Goal: Task Accomplishment & Management: Manage account settings

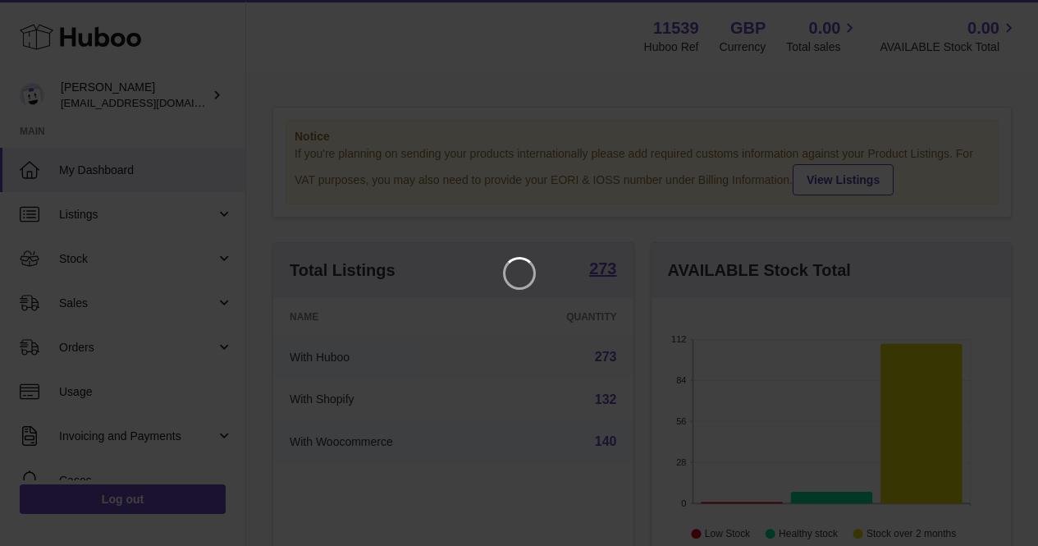
scroll to position [256, 366]
click at [1009, 20] on icon "Close" at bounding box center [1008, 15] width 20 height 20
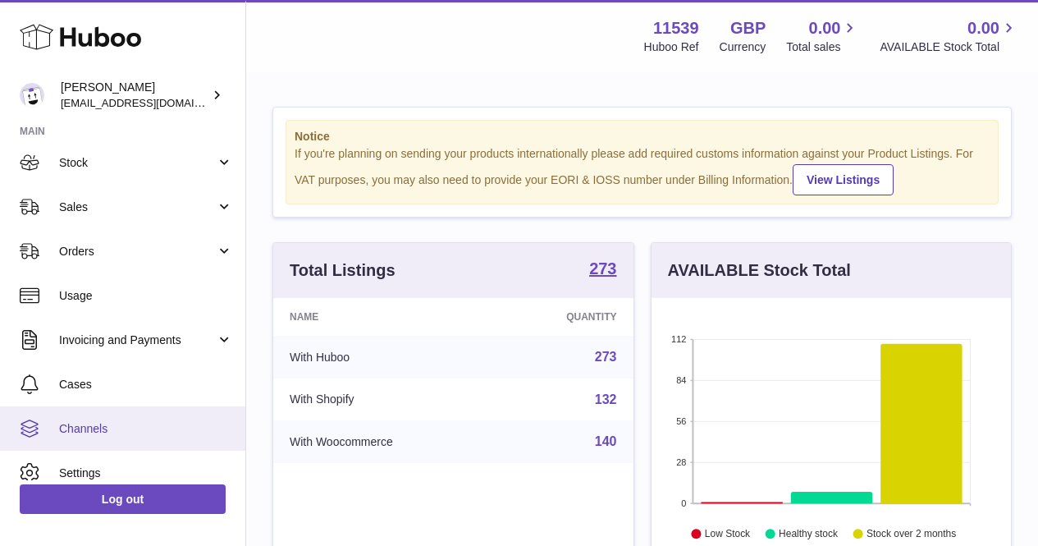
scroll to position [155, 0]
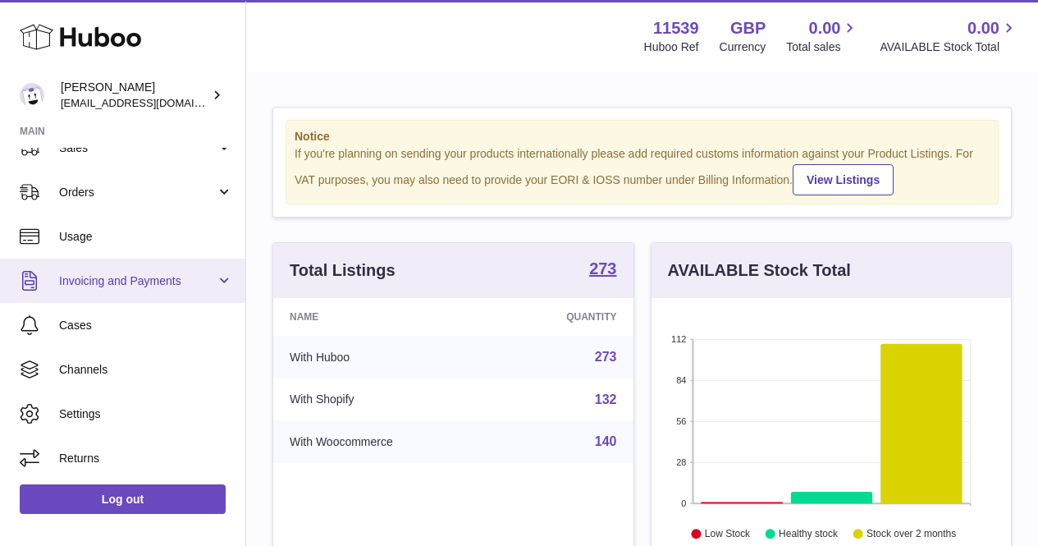
click at [141, 284] on span "Invoicing and Payments" at bounding box center [137, 281] width 157 height 16
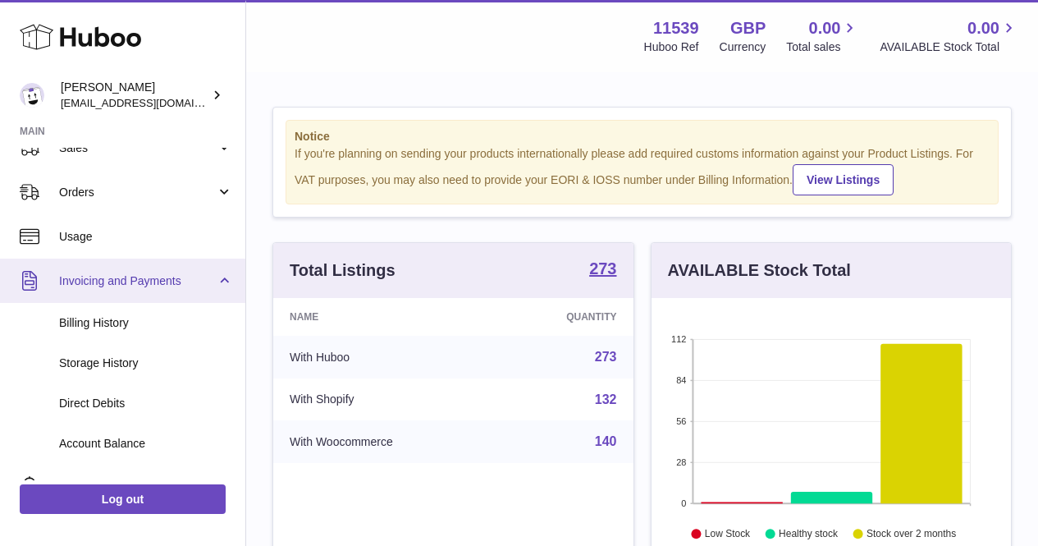
click at [141, 284] on span "Invoicing and Payments" at bounding box center [137, 281] width 157 height 16
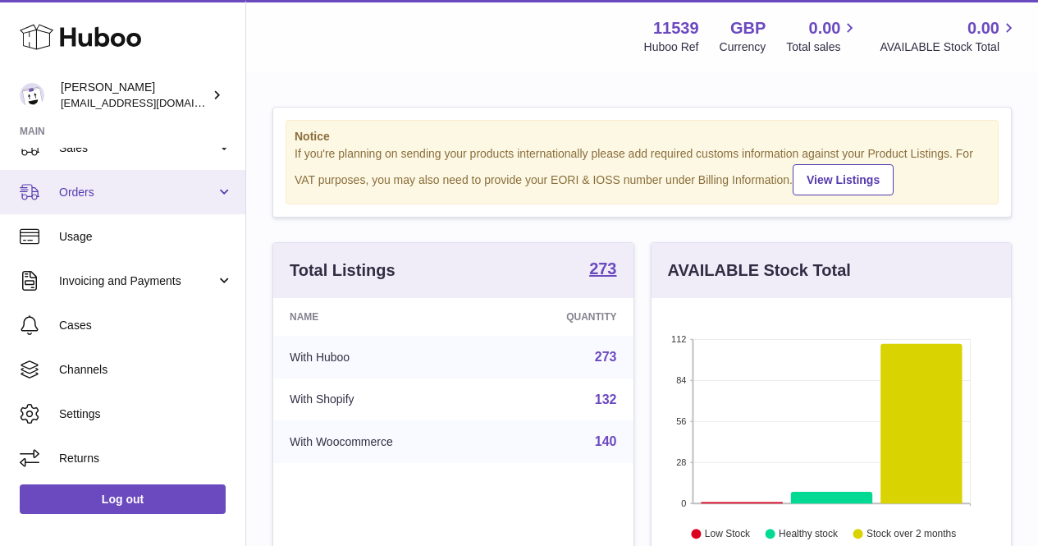
scroll to position [73, 0]
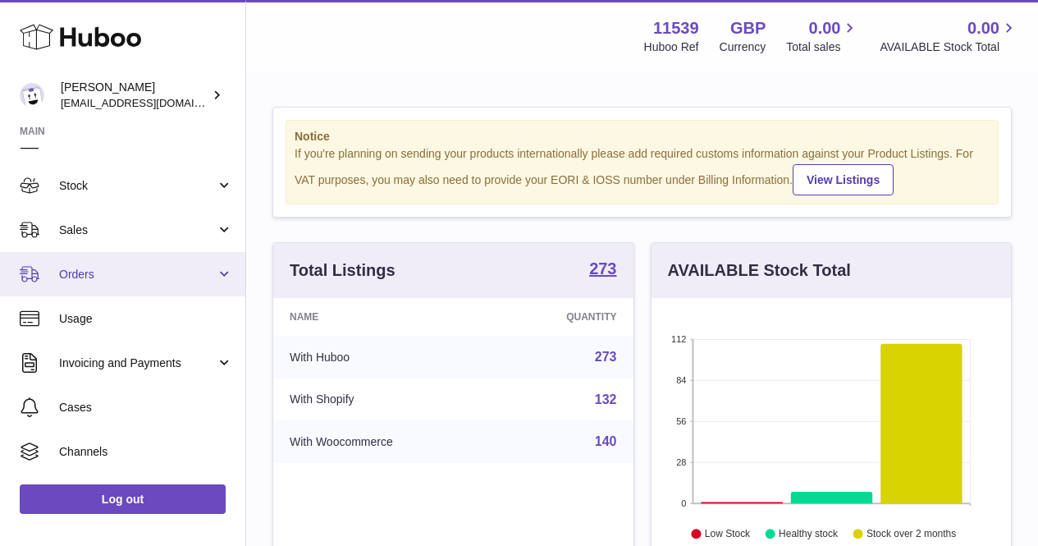
click at [141, 272] on span "Orders" at bounding box center [137, 275] width 157 height 16
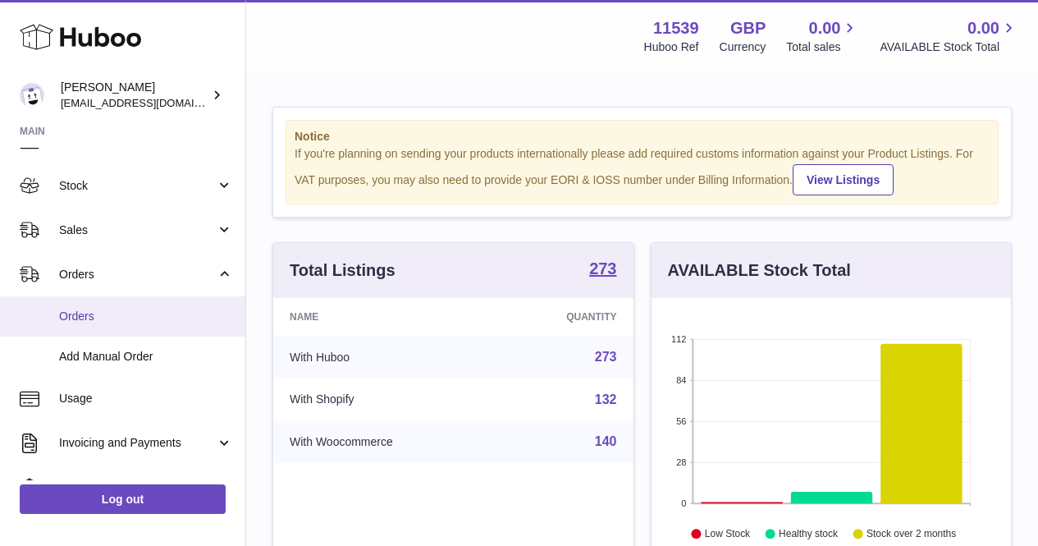
click at [144, 311] on span "Orders" at bounding box center [146, 317] width 174 height 16
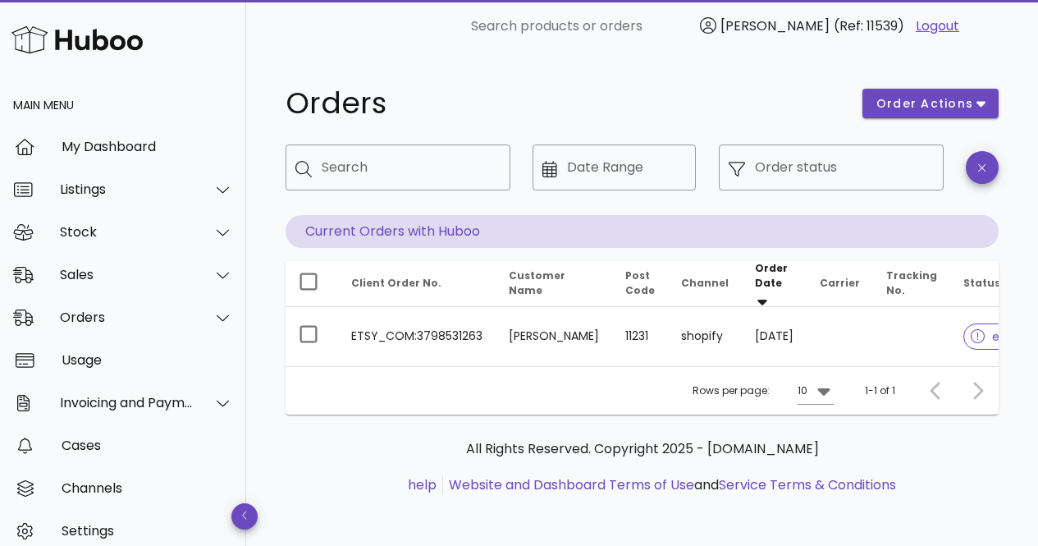
scroll to position [0, 7]
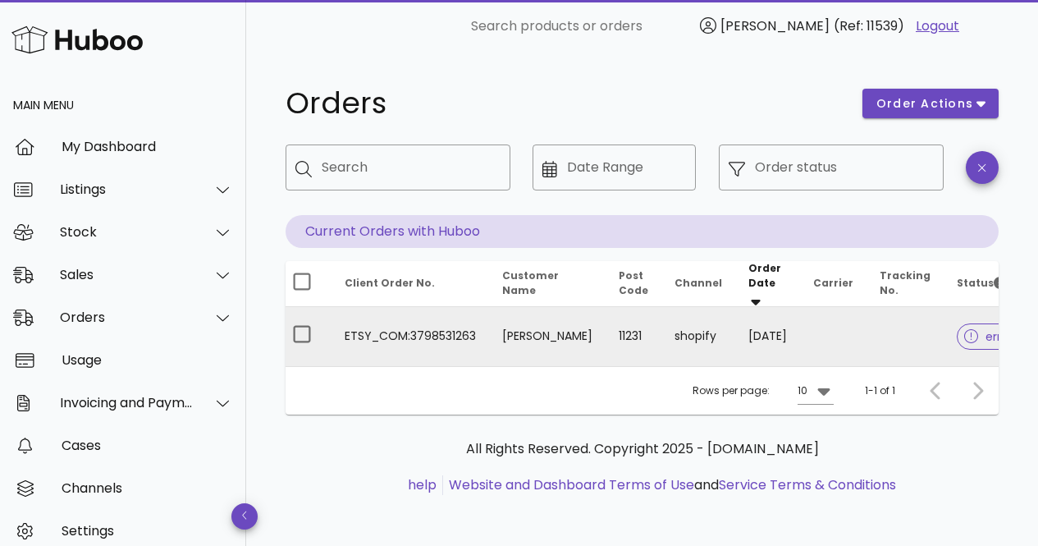
click at [964, 328] on div at bounding box center [974, 336] width 21 height 16
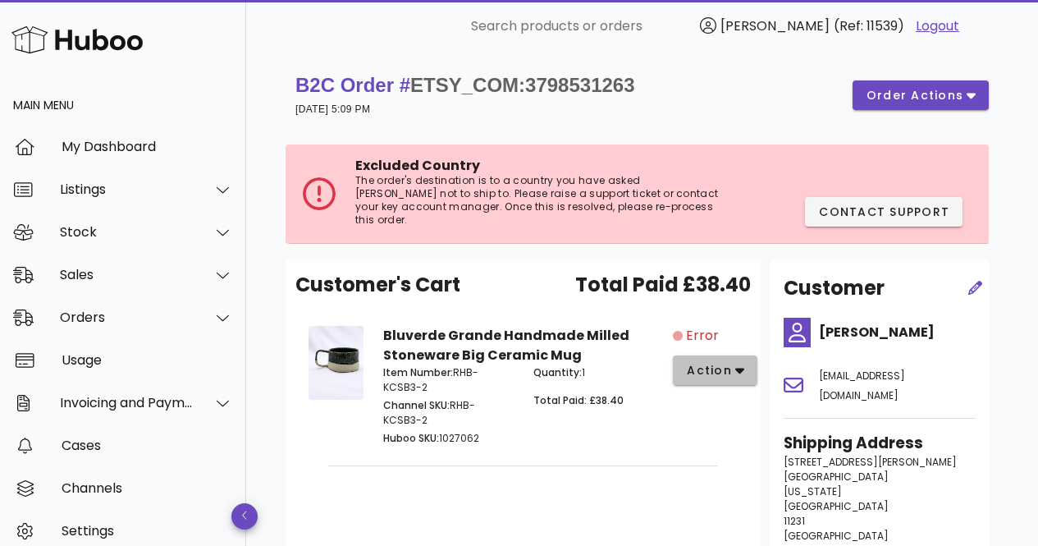
click at [724, 362] on span "action" at bounding box center [709, 370] width 46 height 17
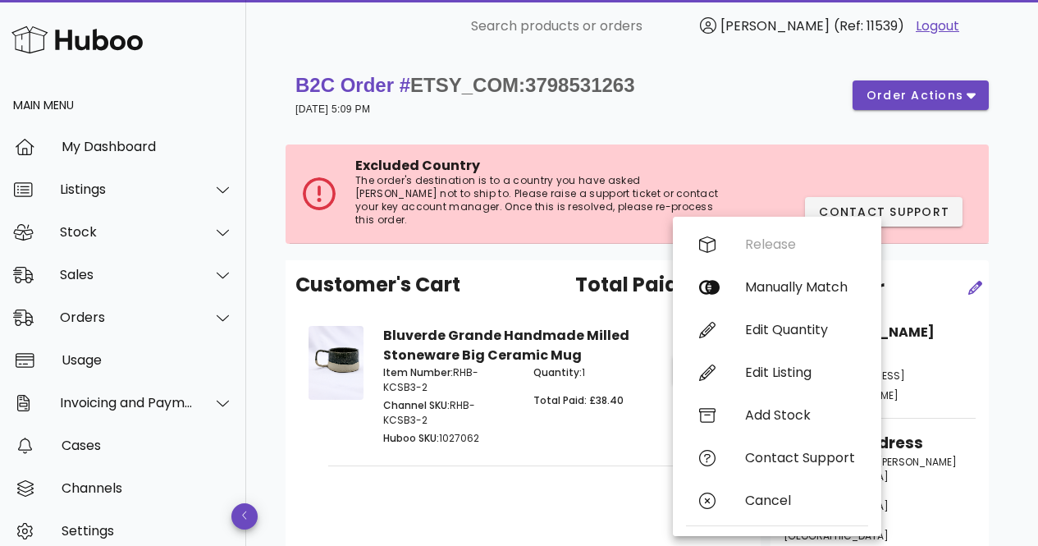
click at [610, 327] on strong "Bluverde Grande Handmade Milled Stoneware Big Ceramic Mug" at bounding box center [506, 345] width 246 height 39
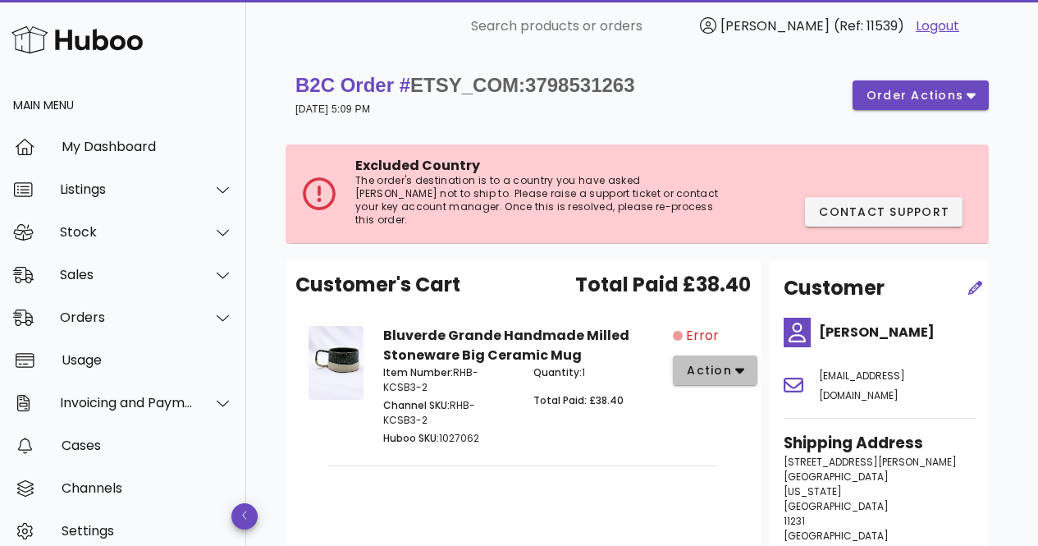
click at [717, 362] on span "action" at bounding box center [709, 370] width 46 height 17
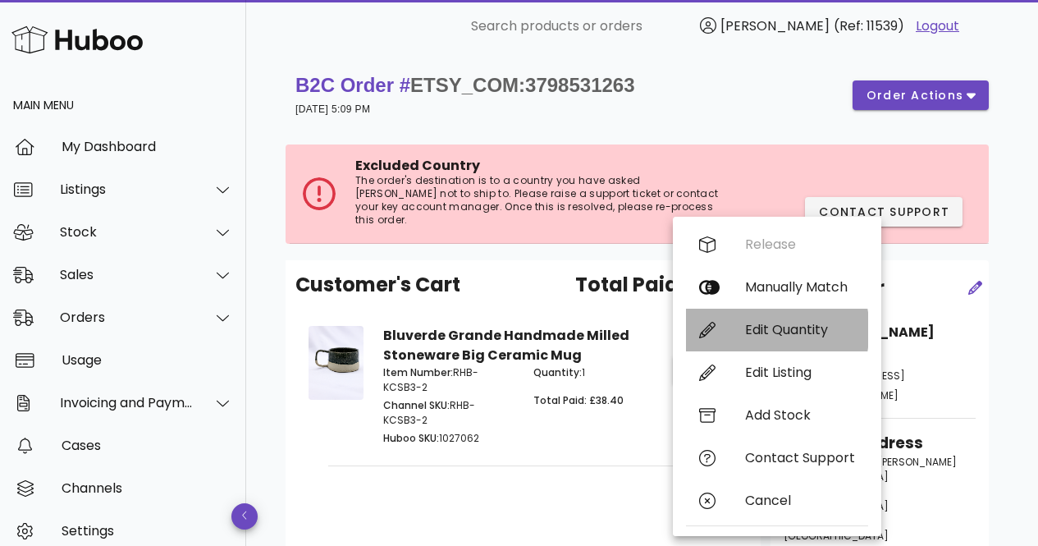
click at [717, 349] on div "Edit Quantity" at bounding box center [777, 330] width 182 height 43
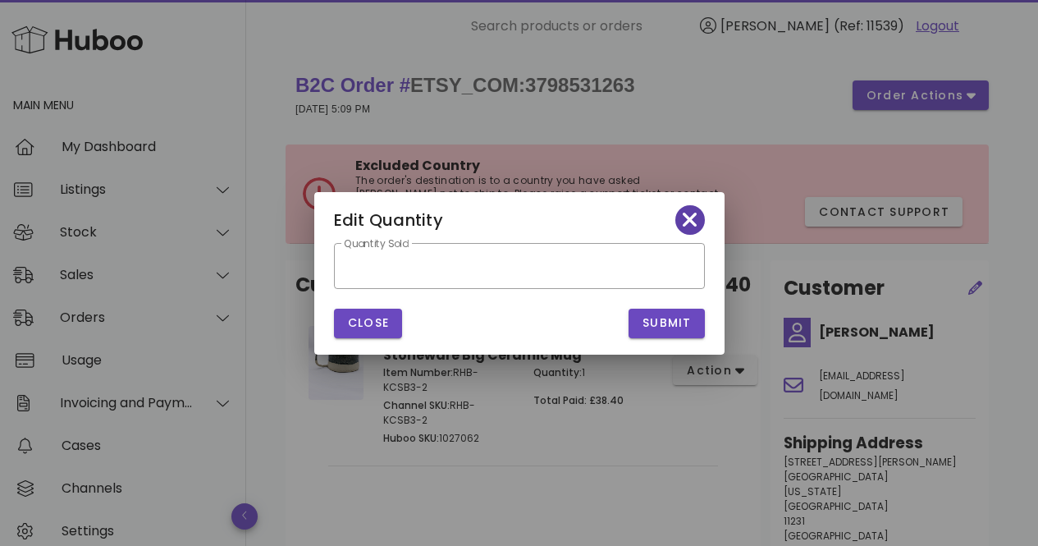
click at [699, 216] on span "button" at bounding box center [690, 219] width 30 height 23
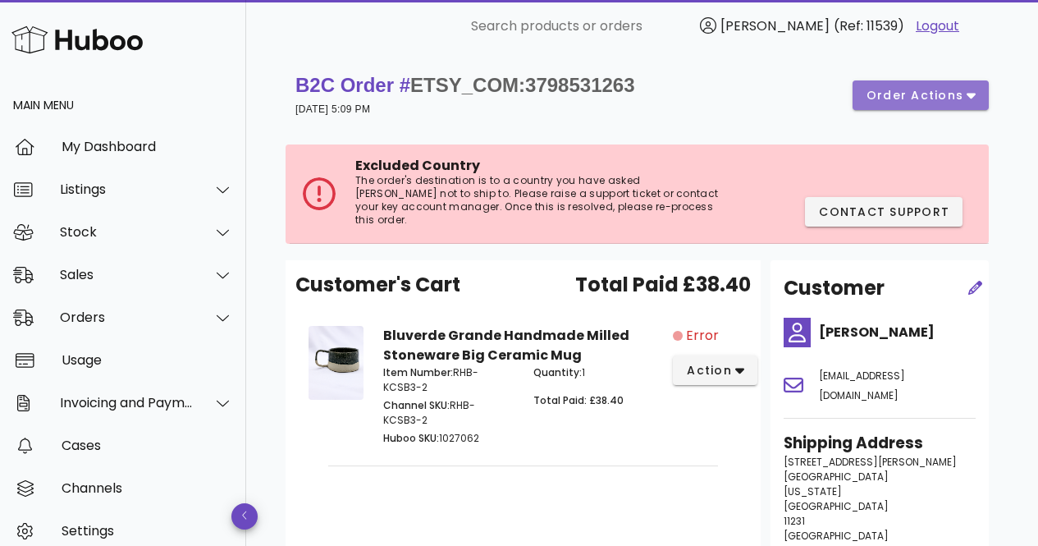
click at [880, 105] on button "order actions" at bounding box center [921, 95] width 136 height 30
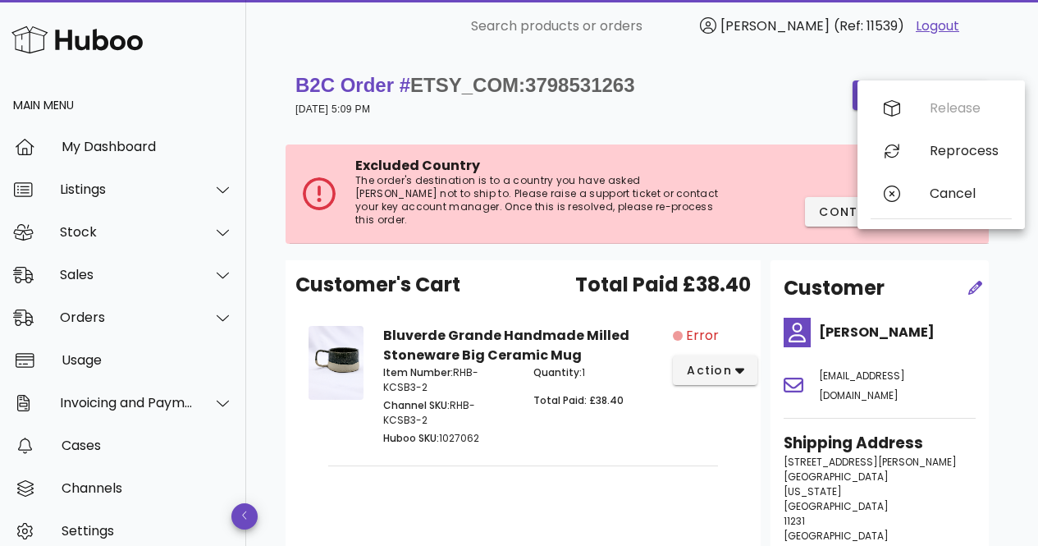
click at [808, 123] on div "B2C Order # ETSY_COM:3798531263 12 September 2025 at 5:09 PM order actions" at bounding box center [642, 95] width 713 height 66
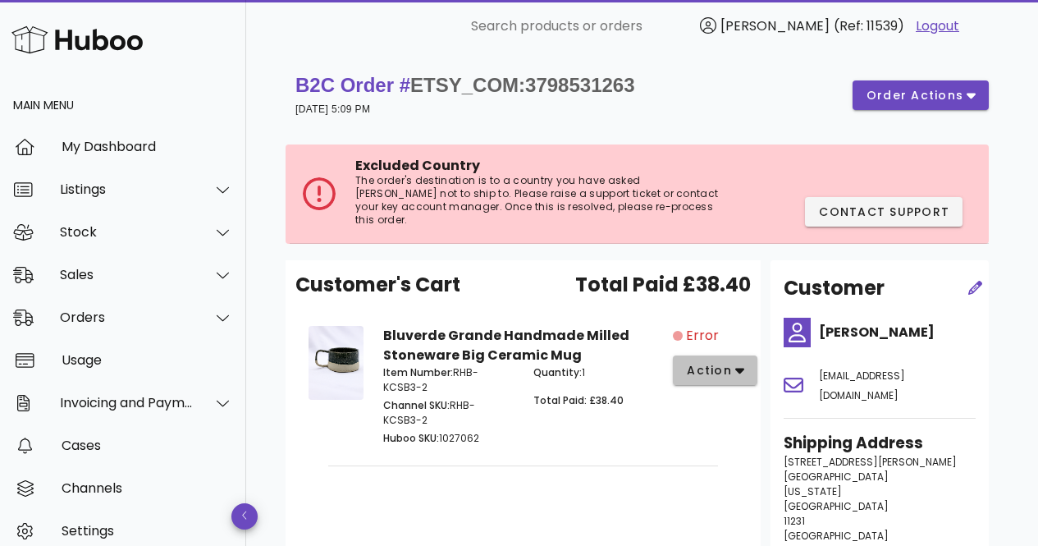
click at [720, 362] on span "action" at bounding box center [709, 370] width 46 height 17
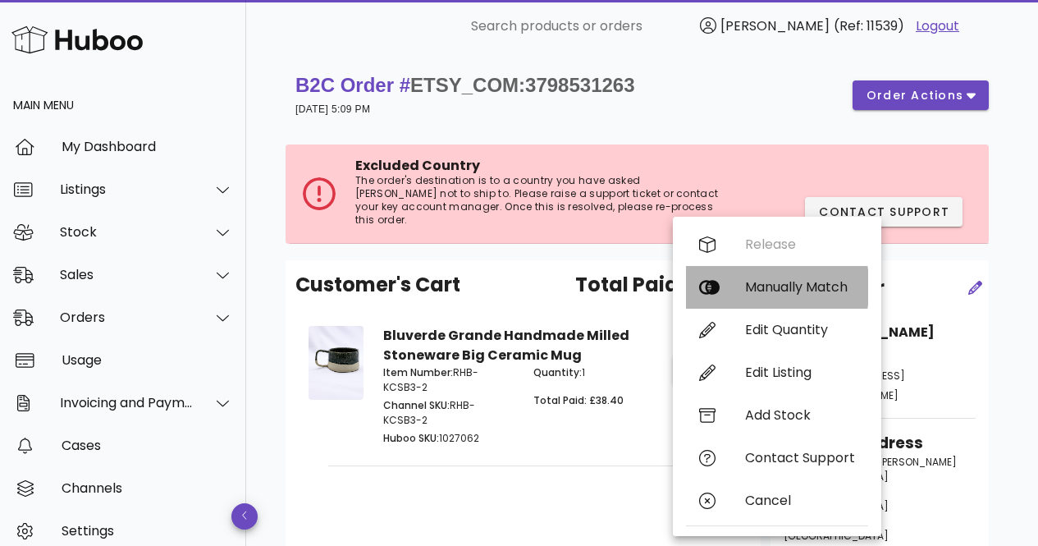
click at [736, 291] on div "Manually Match" at bounding box center [777, 287] width 182 height 43
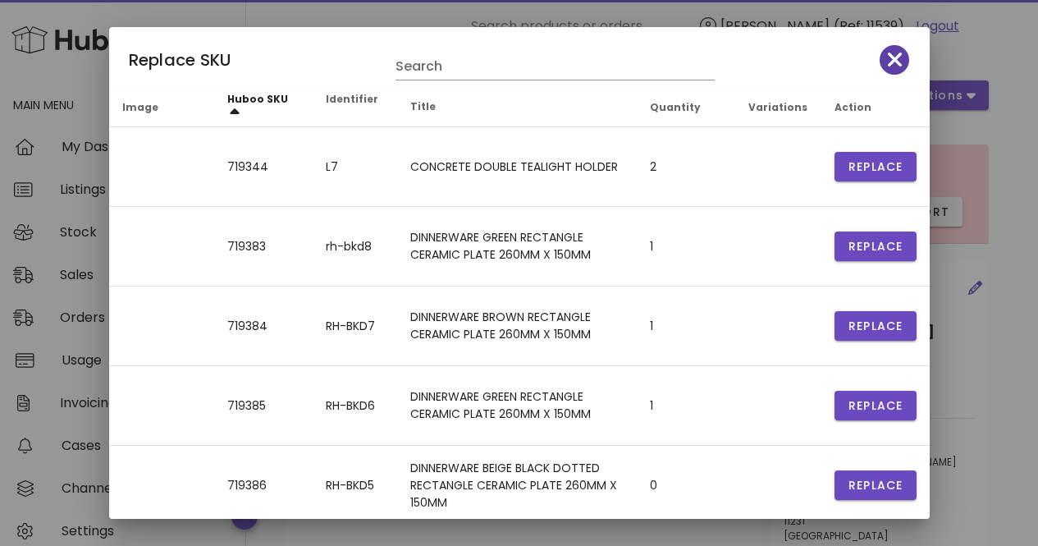
click at [894, 54] on span "button" at bounding box center [895, 59] width 30 height 23
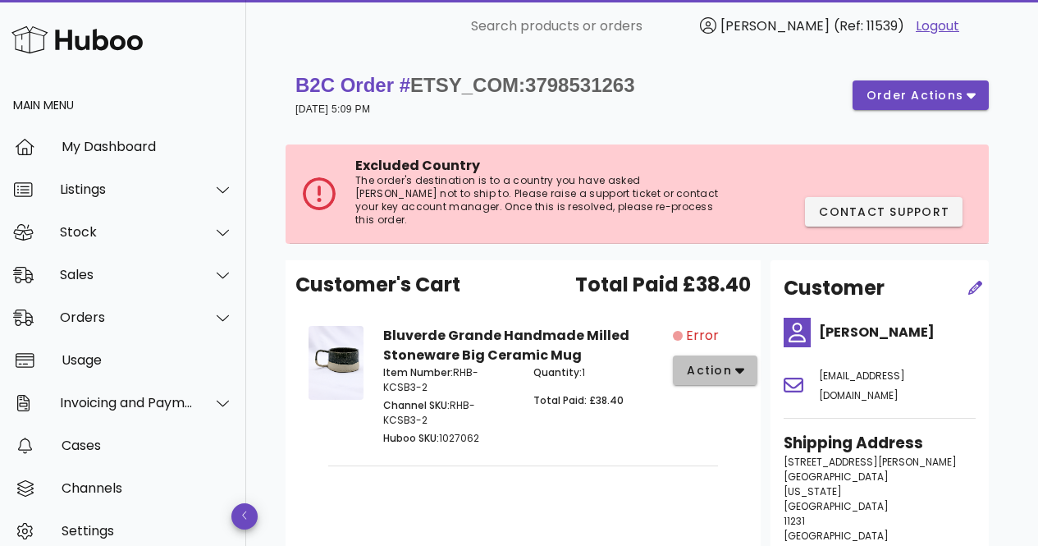
click at [729, 362] on span "action" at bounding box center [709, 370] width 46 height 17
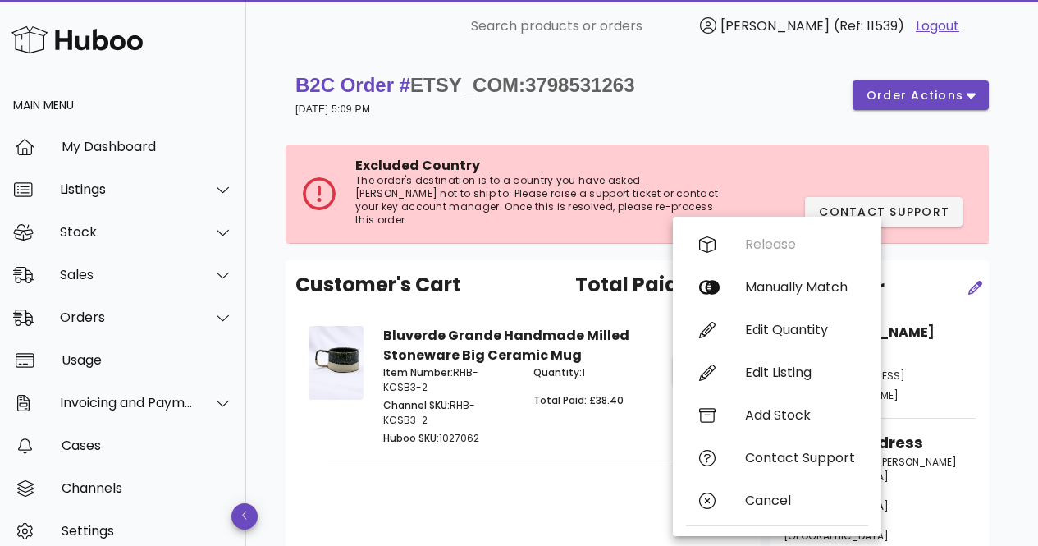
click at [782, 107] on div "B2C Order # ETSY_COM:3798531263 12 September 2025 at 5:09 PM order actions" at bounding box center [641, 95] width 693 height 46
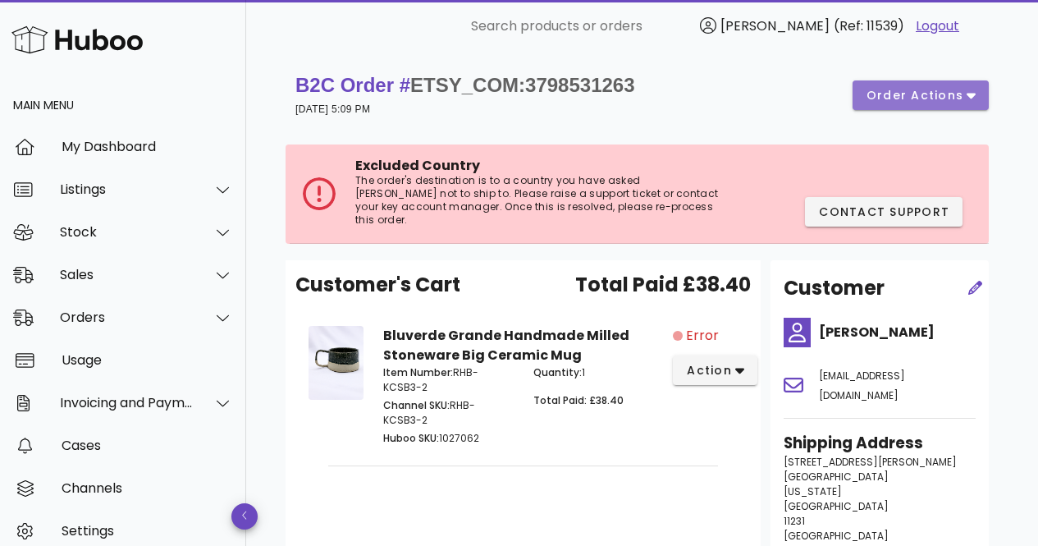
click at [887, 92] on span "order actions" at bounding box center [915, 95] width 98 height 17
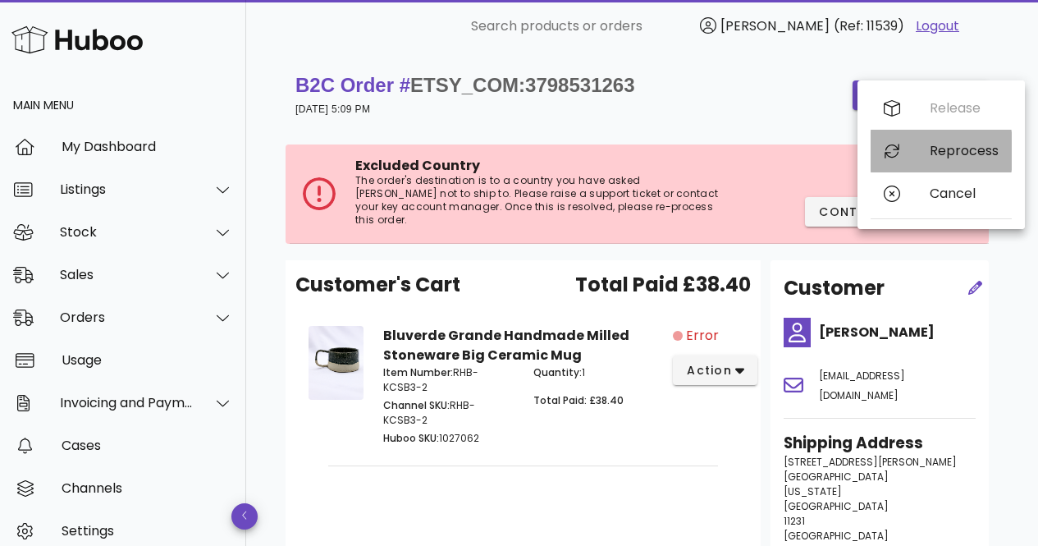
click at [912, 152] on div "Reprocess" at bounding box center [941, 151] width 141 height 43
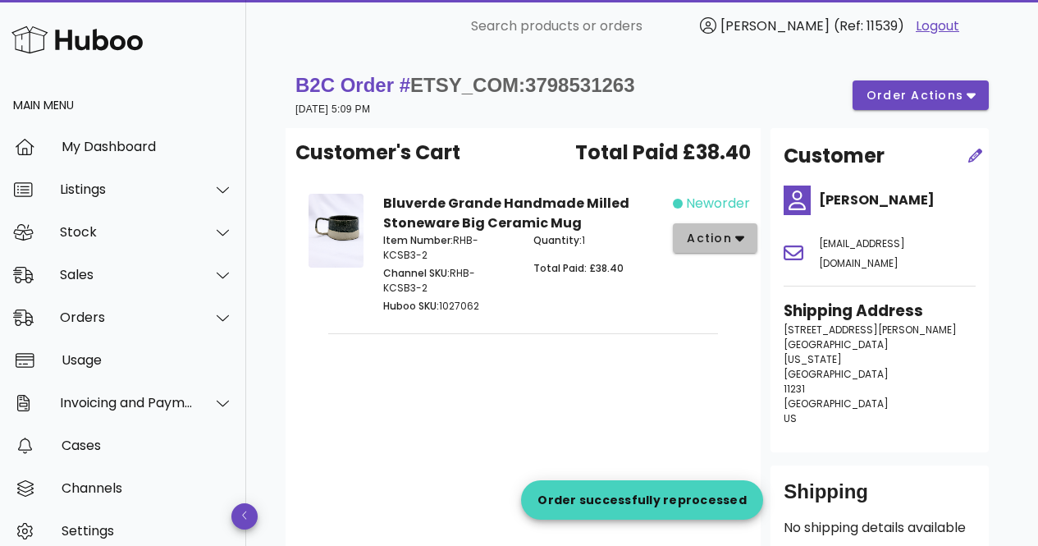
click at [693, 249] on button "action" at bounding box center [715, 238] width 85 height 30
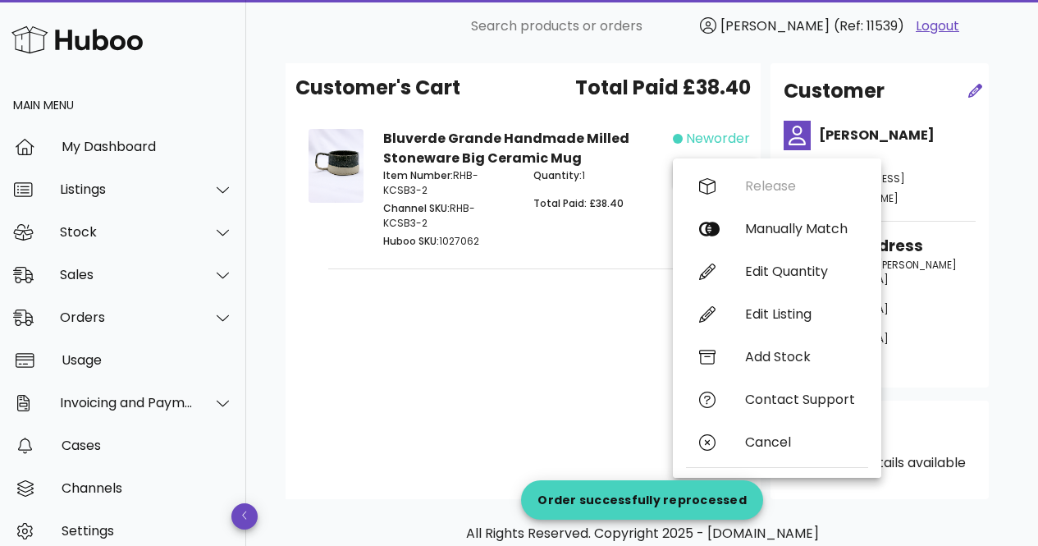
scroll to position [82, 0]
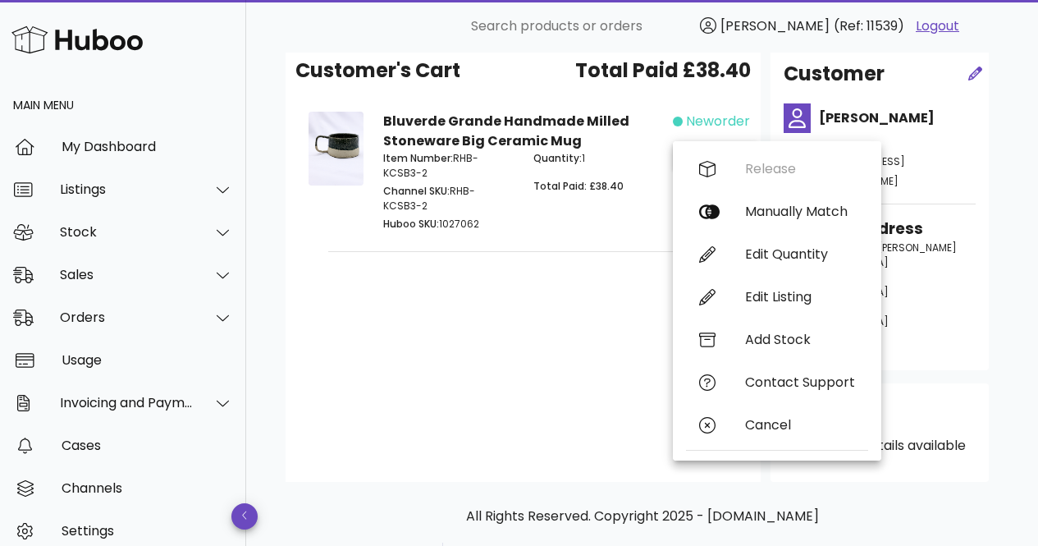
click at [646, 343] on div "Customer's Cart Total Paid £38.40 Bluverde Grande Handmade Milled Stoneware Big…" at bounding box center [523, 264] width 475 height 436
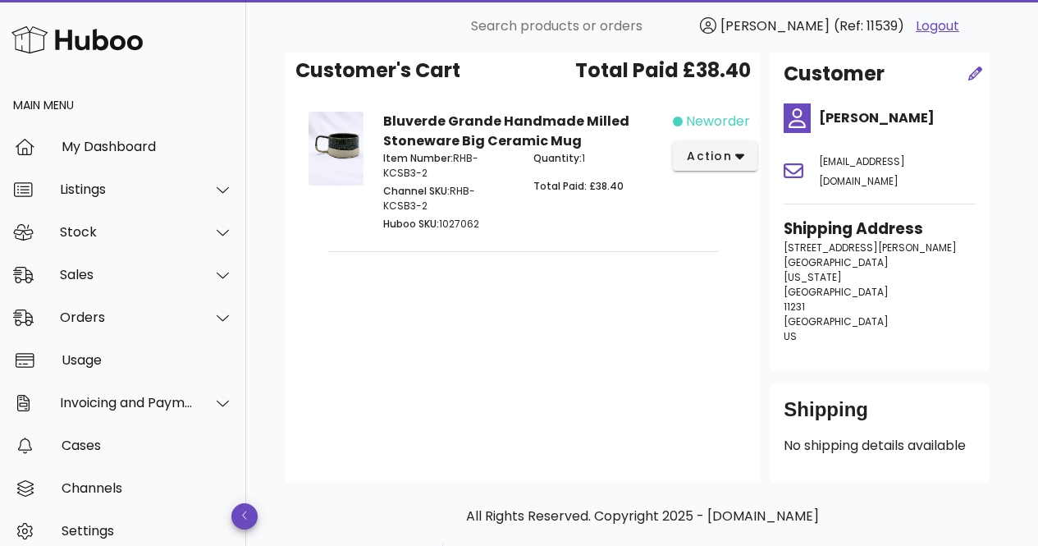
click at [712, 128] on span "neworder" at bounding box center [718, 122] width 64 height 20
click at [715, 148] on span "action" at bounding box center [709, 156] width 46 height 17
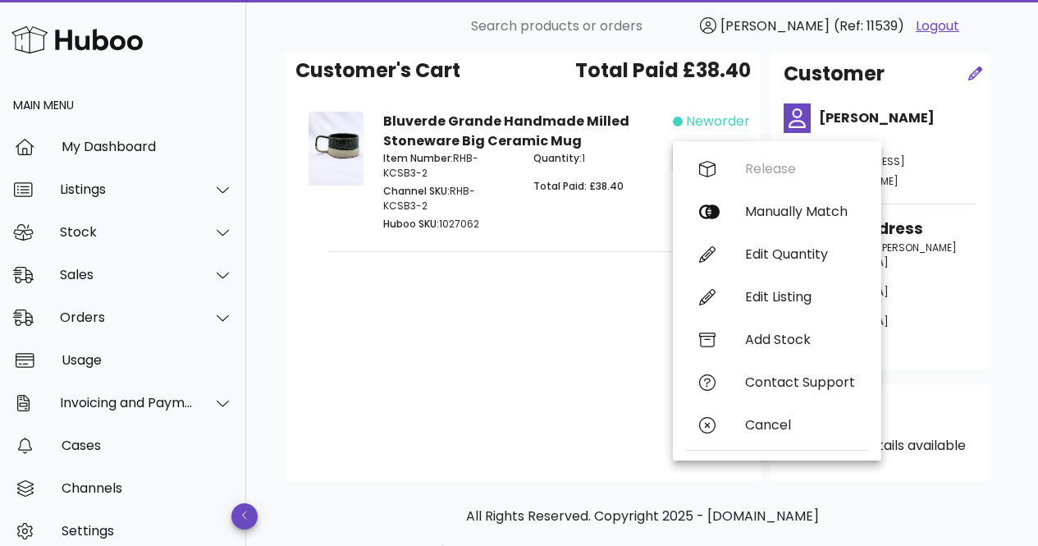
drag, startPoint x: 711, startPoint y: 176, endPoint x: 721, endPoint y: 176, distance: 9.8
click at [721, 176] on div "Release Manually Match Edit Quantity Edit Listing Add Stock Contact Support Can…" at bounding box center [777, 301] width 182 height 306
click at [721, 176] on div "neworder action" at bounding box center [710, 173] width 75 height 143
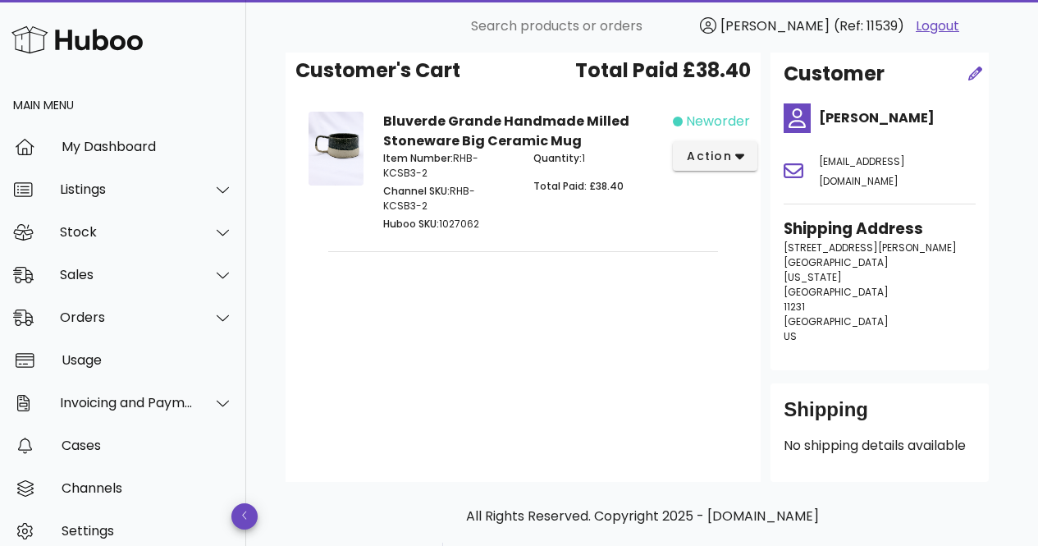
click at [656, 194] on div "Quantity: 1 Total Paid: £38.40" at bounding box center [597, 192] width 149 height 103
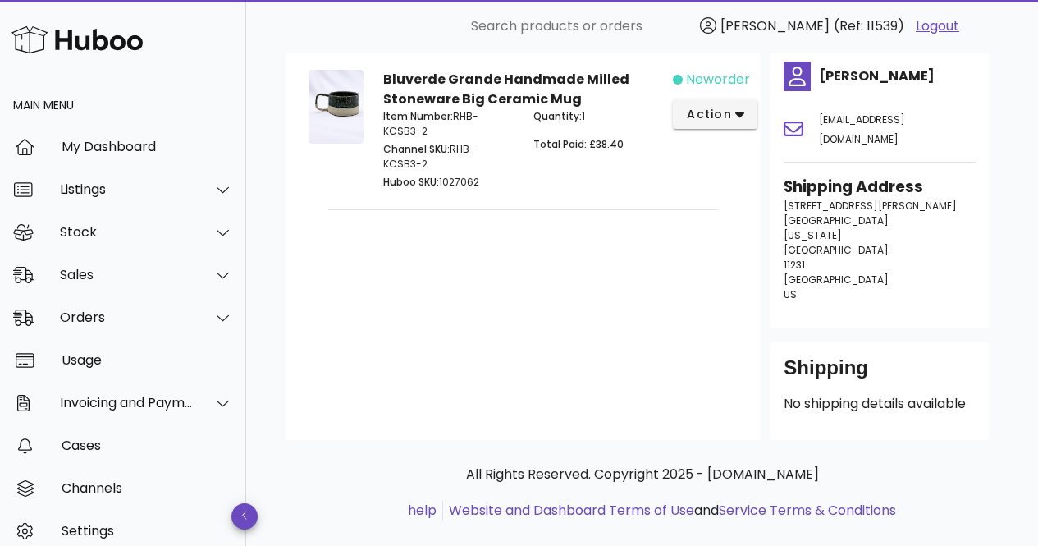
scroll to position [0, 0]
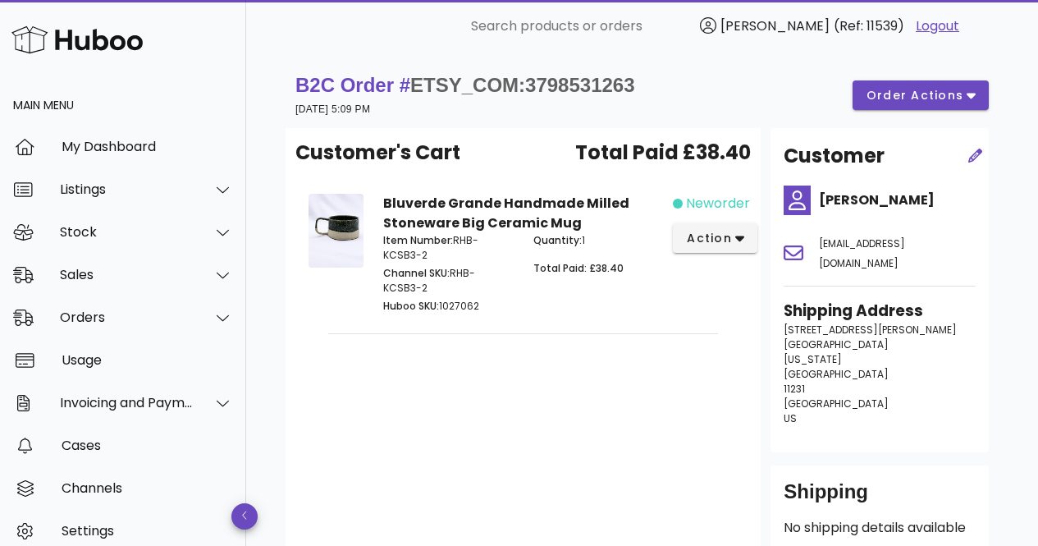
drag, startPoint x: 479, startPoint y: 235, endPoint x: 471, endPoint y: 232, distance: 8.6
click at [479, 235] on p "Item Number: RHB-KCSB3-2" at bounding box center [448, 248] width 130 height 30
click at [426, 215] on strong "Bluverde Grande Handmade Milled Stoneware Big Ceramic Mug" at bounding box center [506, 213] width 246 height 39
click at [901, 95] on span "order actions" at bounding box center [915, 95] width 98 height 17
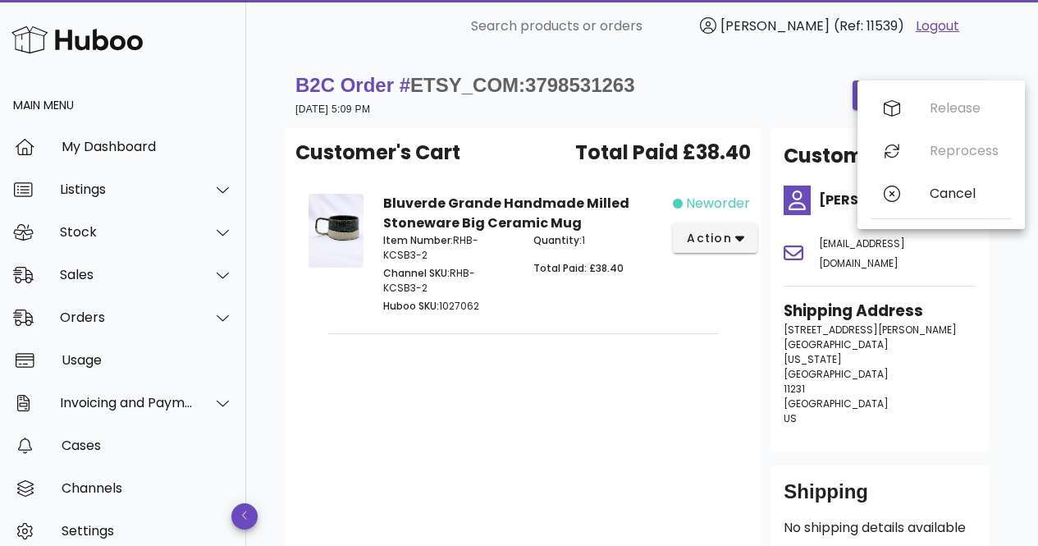
click at [751, 94] on div "B2C Order # ETSY_COM:3798531263 12 September 2025 at 5:09 PM order actions" at bounding box center [641, 95] width 693 height 46
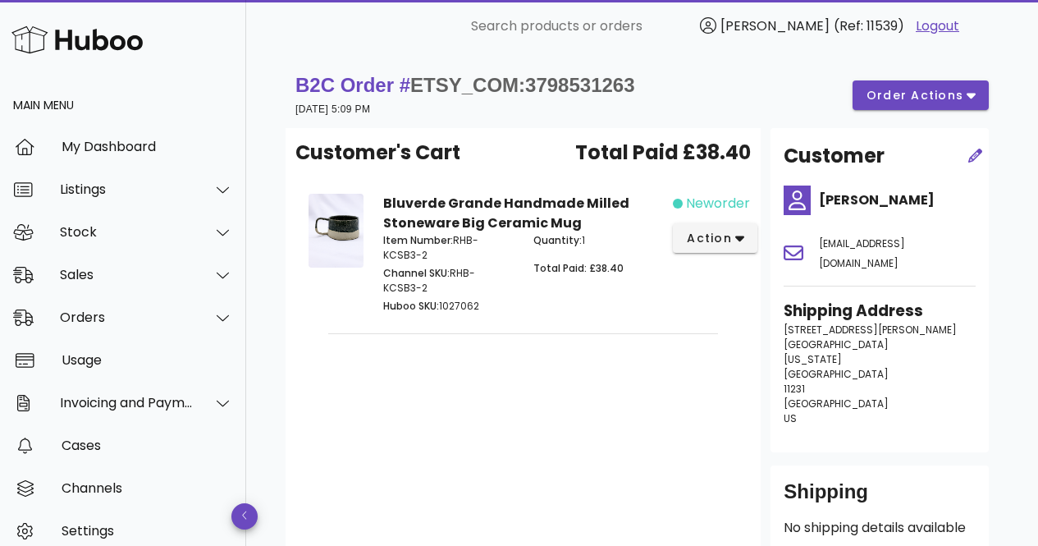
click at [695, 260] on div "neworder action" at bounding box center [710, 255] width 75 height 143
click at [697, 247] on button "action" at bounding box center [715, 238] width 85 height 30
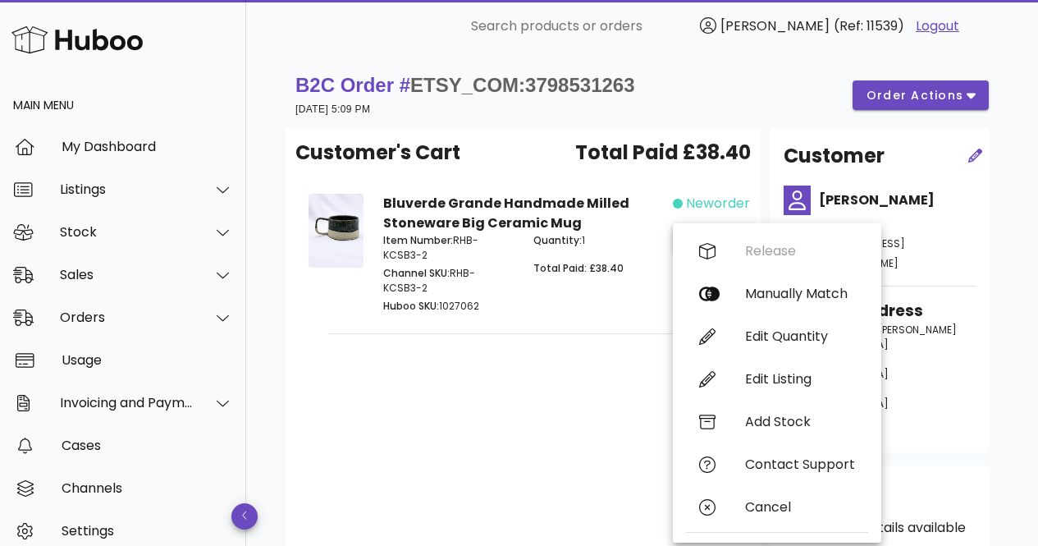
click at [595, 383] on div "Customer's Cart Total Paid £38.40 Bluverde Grande Handmade Milled Stoneware Big…" at bounding box center [523, 346] width 475 height 436
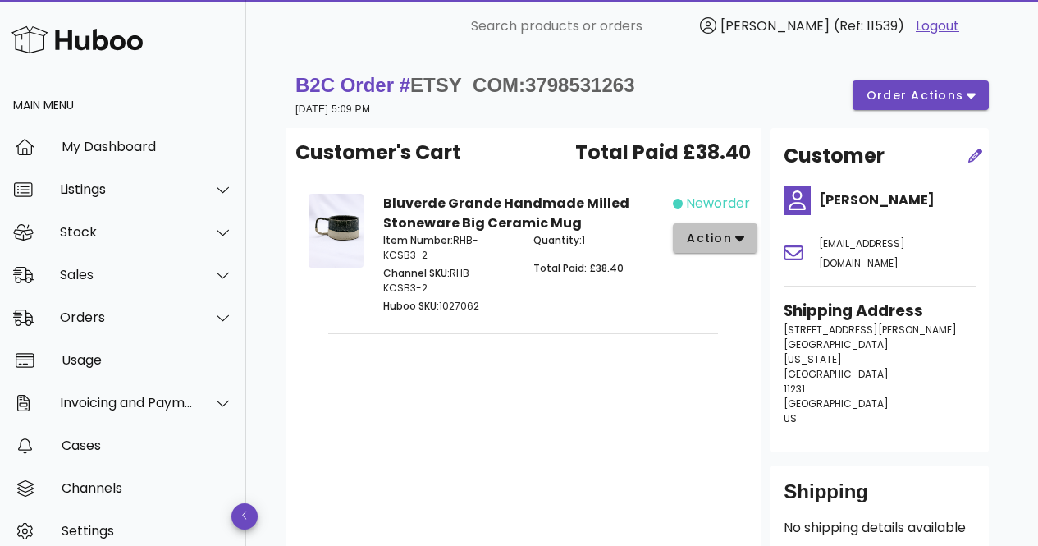
click at [695, 243] on span "action" at bounding box center [709, 238] width 46 height 17
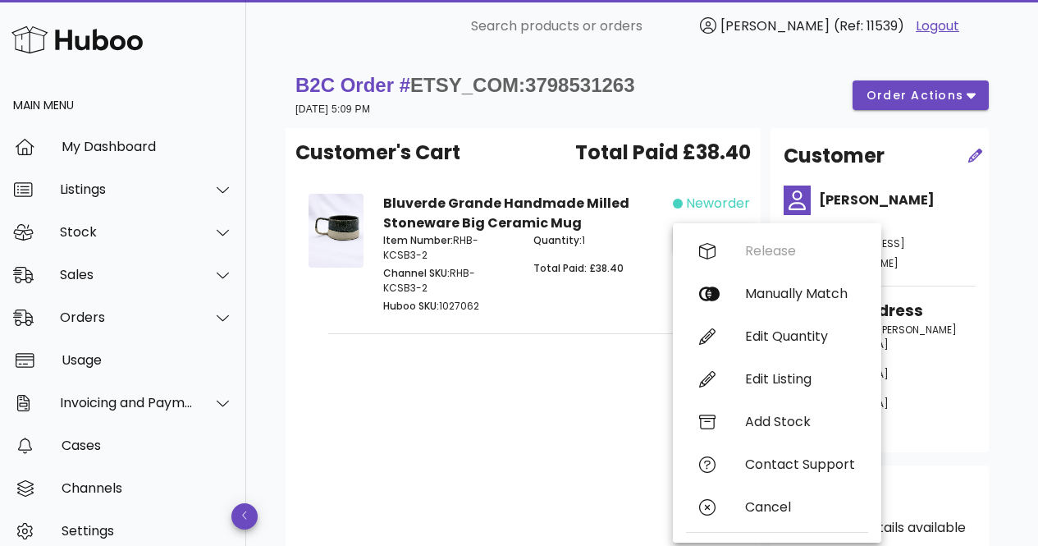
click at [592, 373] on div "Customer's Cart Total Paid £38.40 Bluverde Grande Handmade Milled Stoneware Big…" at bounding box center [523, 346] width 475 height 436
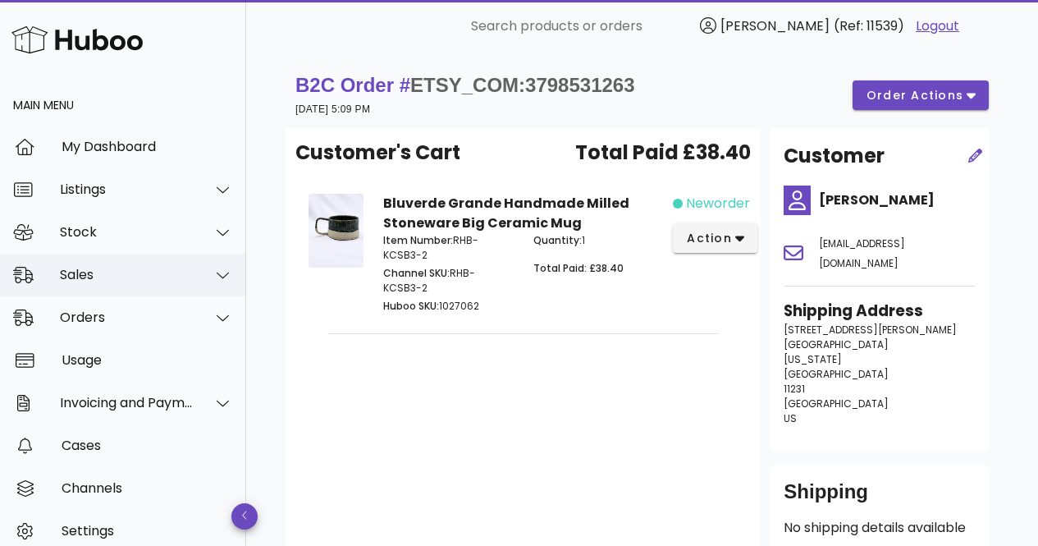
click at [115, 277] on div "Sales" at bounding box center [127, 275] width 134 height 16
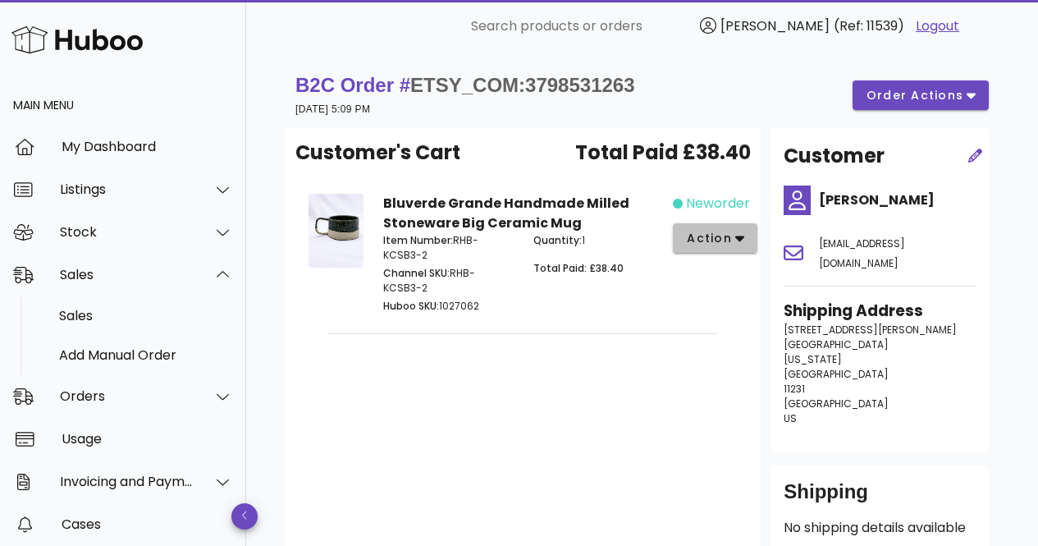
click at [706, 226] on button "action" at bounding box center [715, 238] width 85 height 30
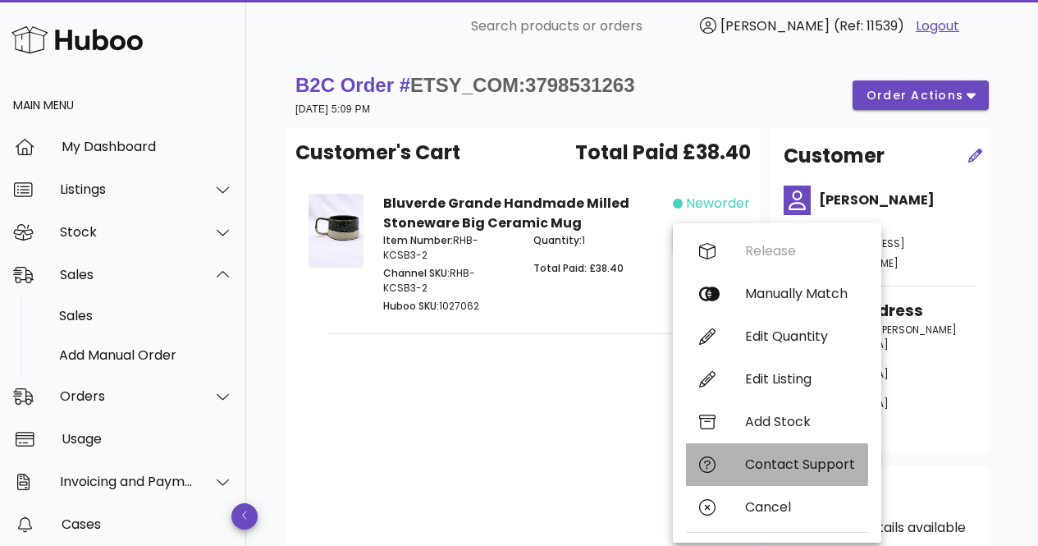
click at [780, 462] on div "Contact Support" at bounding box center [800, 464] width 110 height 16
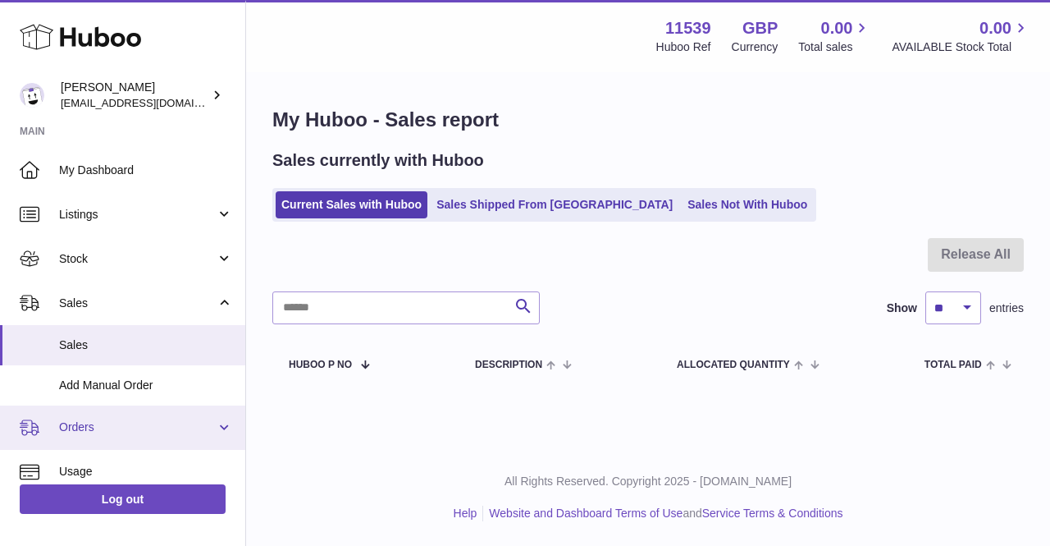
click at [144, 445] on link "Orders" at bounding box center [122, 427] width 245 height 44
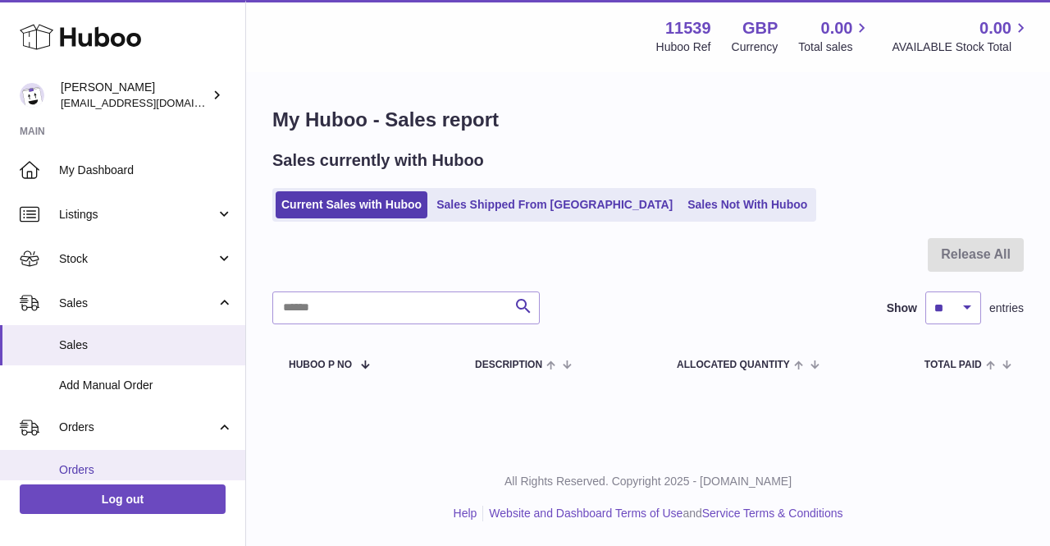
scroll to position [82, 0]
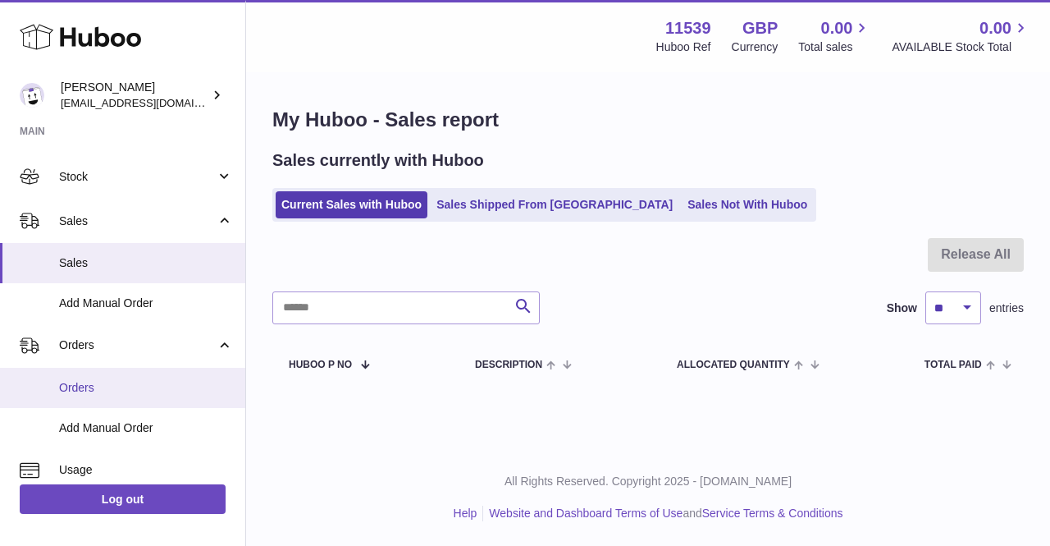
click at [136, 392] on span "Orders" at bounding box center [146, 388] width 174 height 16
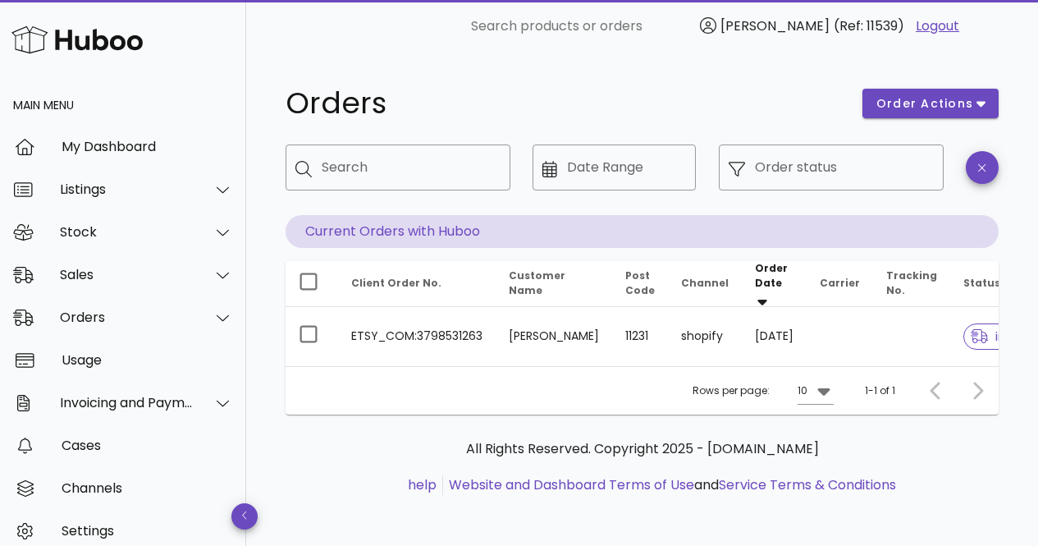
scroll to position [0, 47]
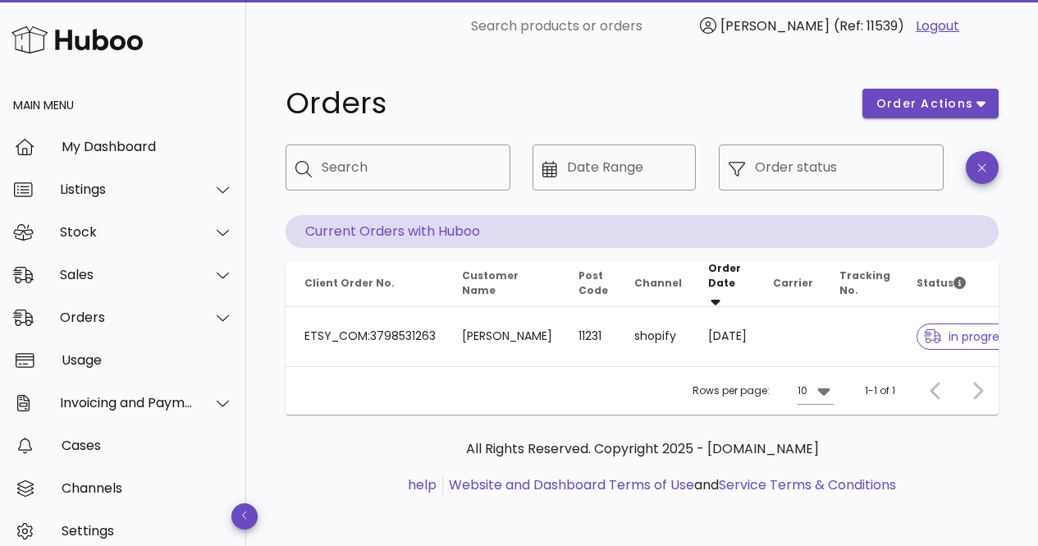
click at [924, 331] on span "in progress" at bounding box center [967, 336] width 87 height 11
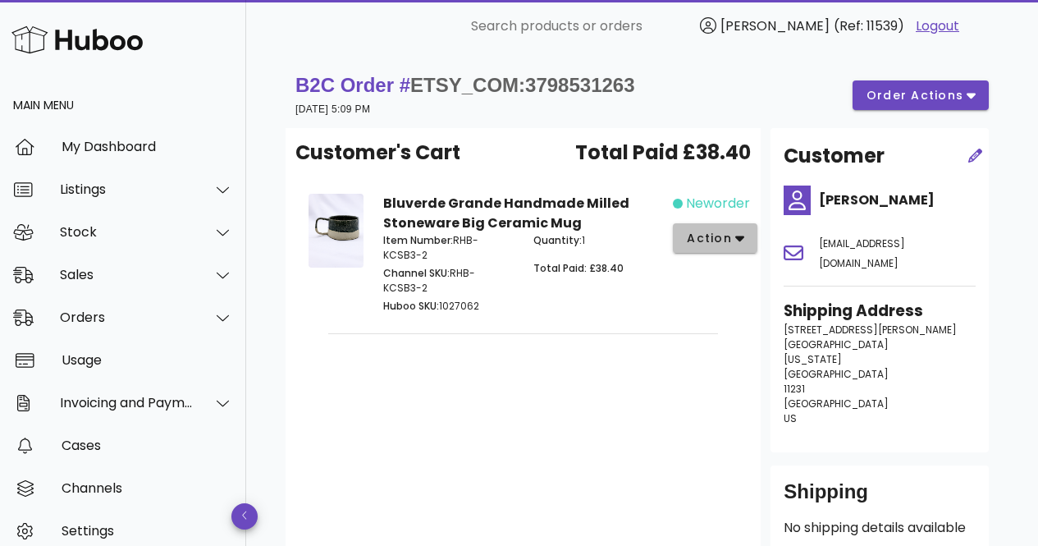
click at [720, 236] on span "action" at bounding box center [709, 238] width 46 height 17
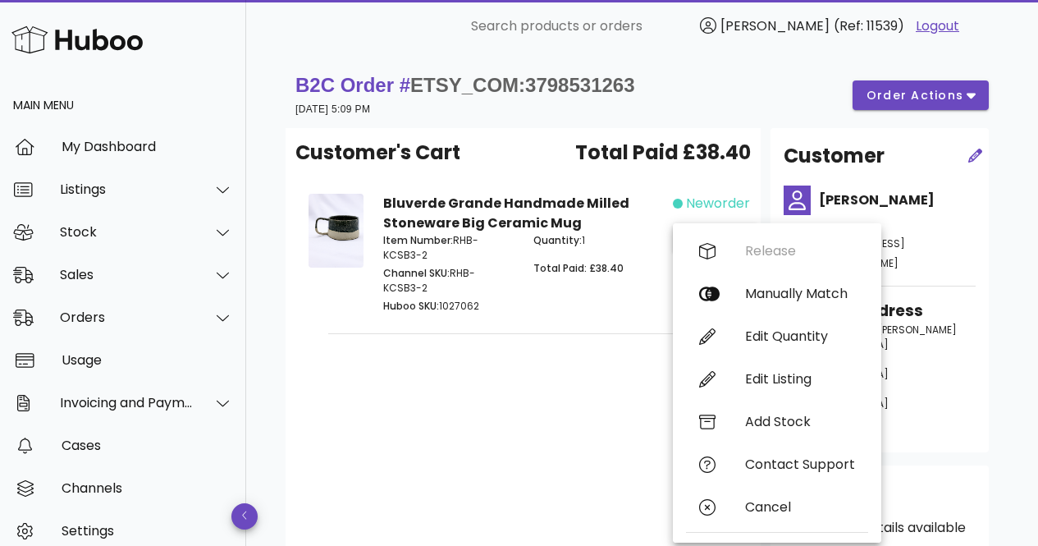
click at [488, 299] on p "Huboo SKU: 1027062" at bounding box center [448, 306] width 130 height 15
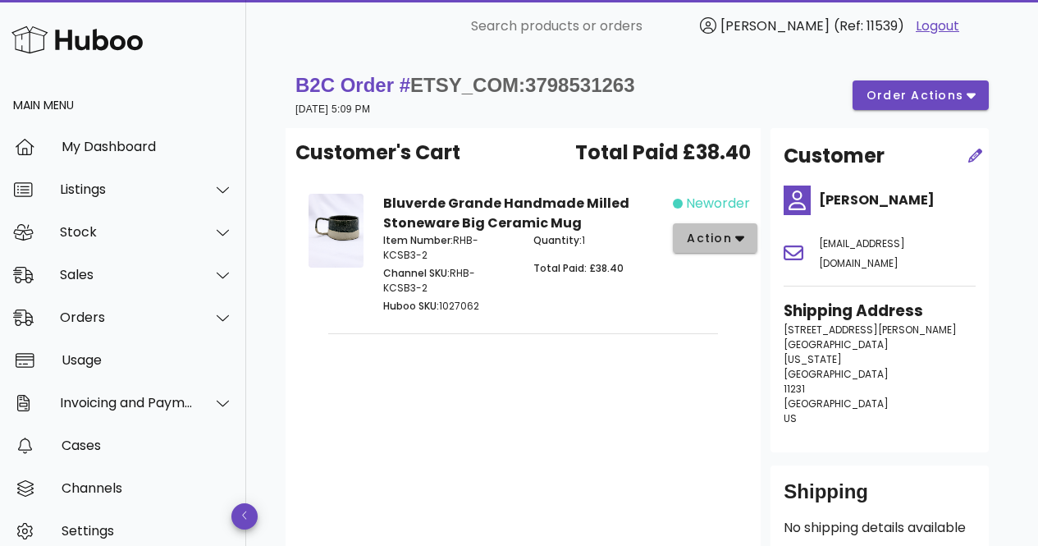
click at [698, 233] on span "action" at bounding box center [709, 238] width 46 height 17
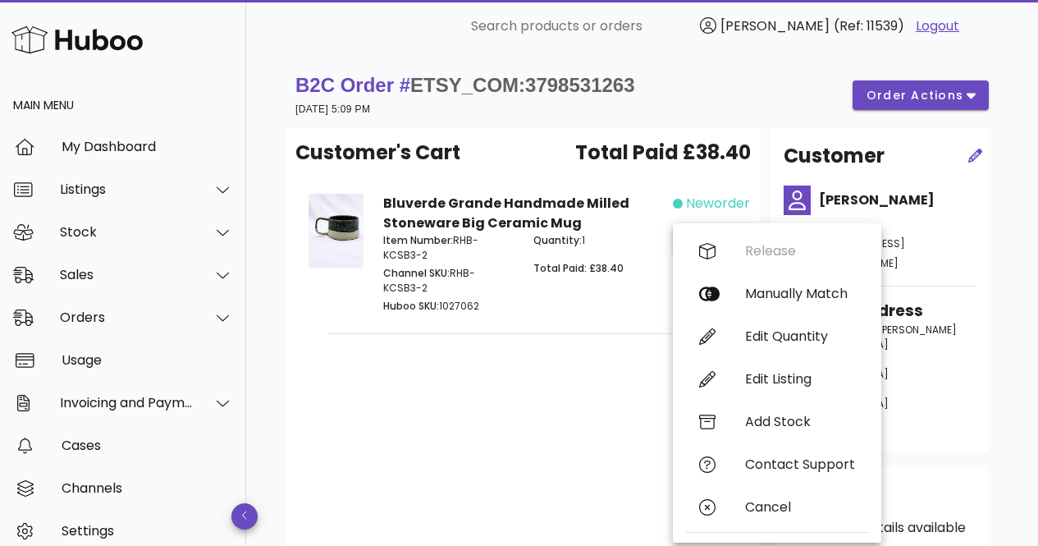
click at [698, 233] on div "Release Manually Match Edit Quantity Edit Listing Add Stock Contact Support Can…" at bounding box center [777, 383] width 182 height 306
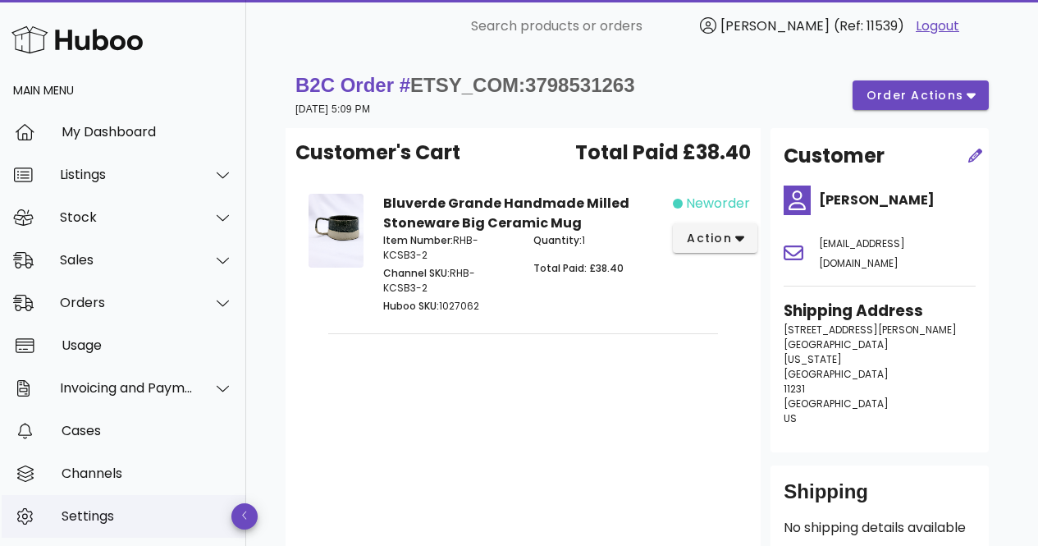
scroll to position [56, 0]
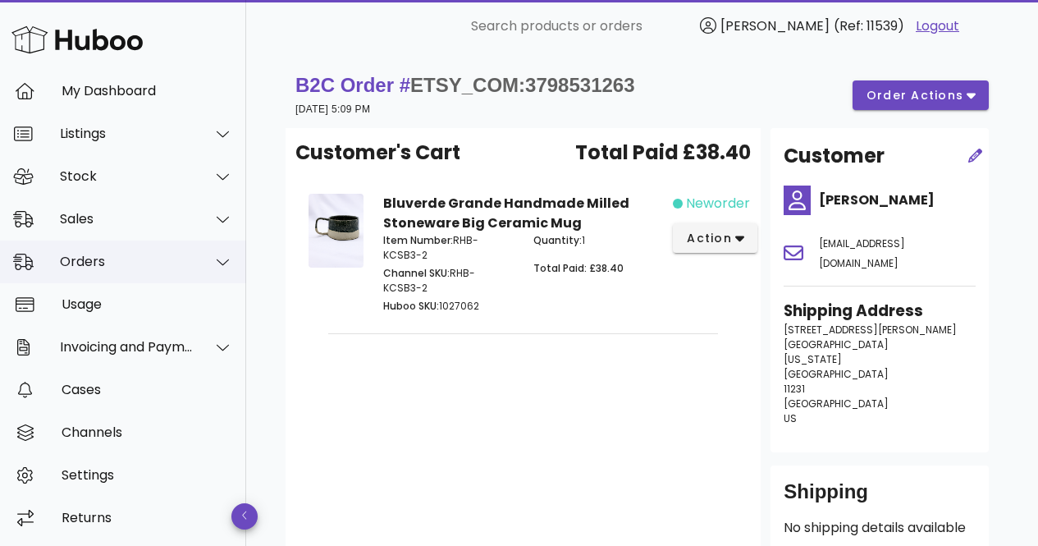
click at [174, 269] on div "Orders" at bounding box center [127, 262] width 134 height 16
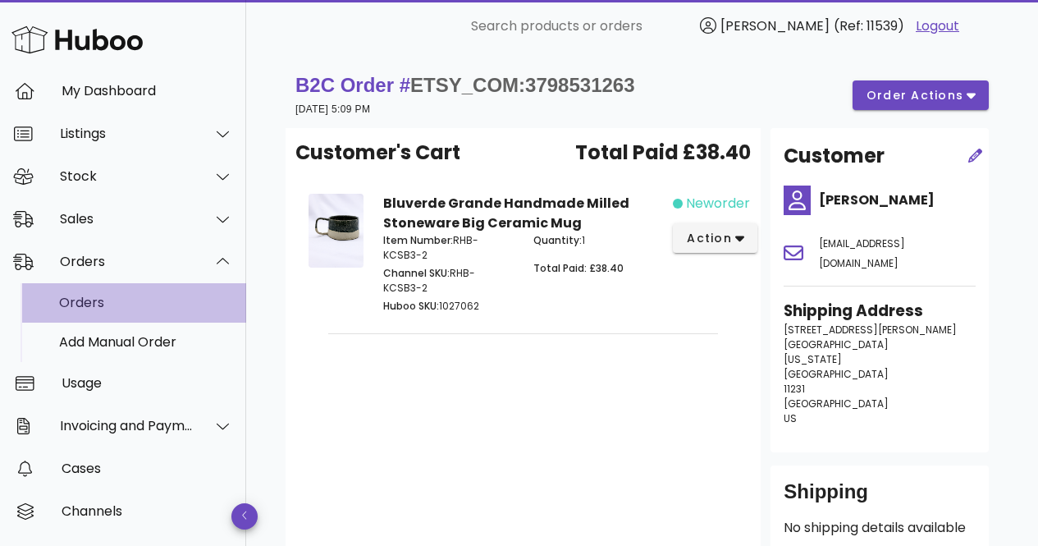
click at [160, 304] on div "Orders" at bounding box center [146, 303] width 174 height 16
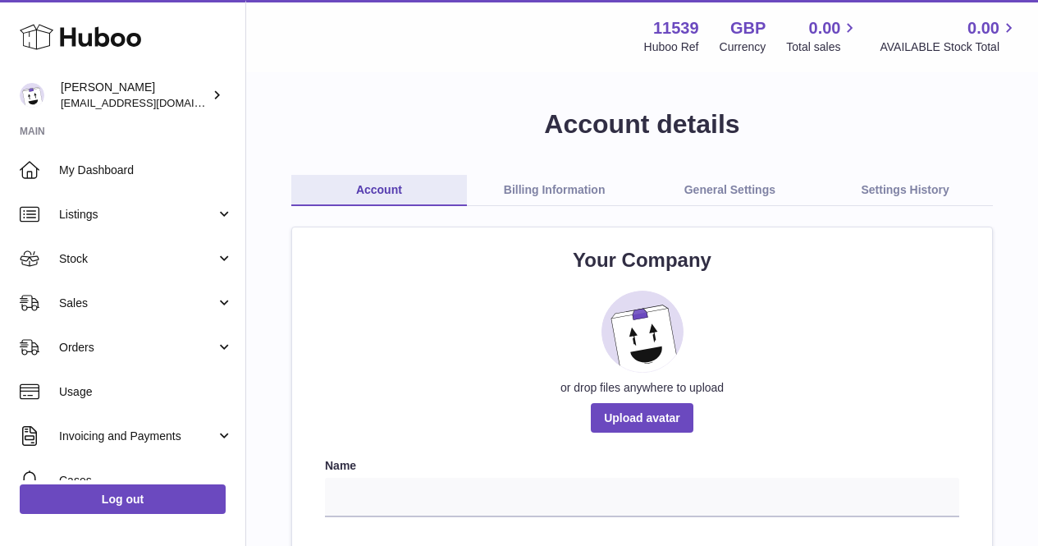
click at [535, 179] on link "Billing Information" at bounding box center [555, 190] width 176 height 31
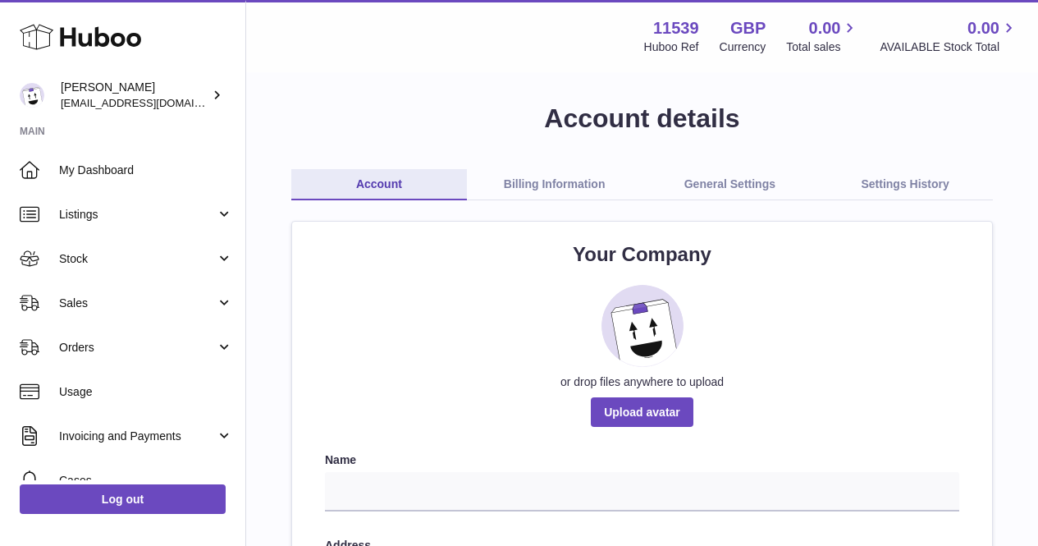
scroll to position [223, 0]
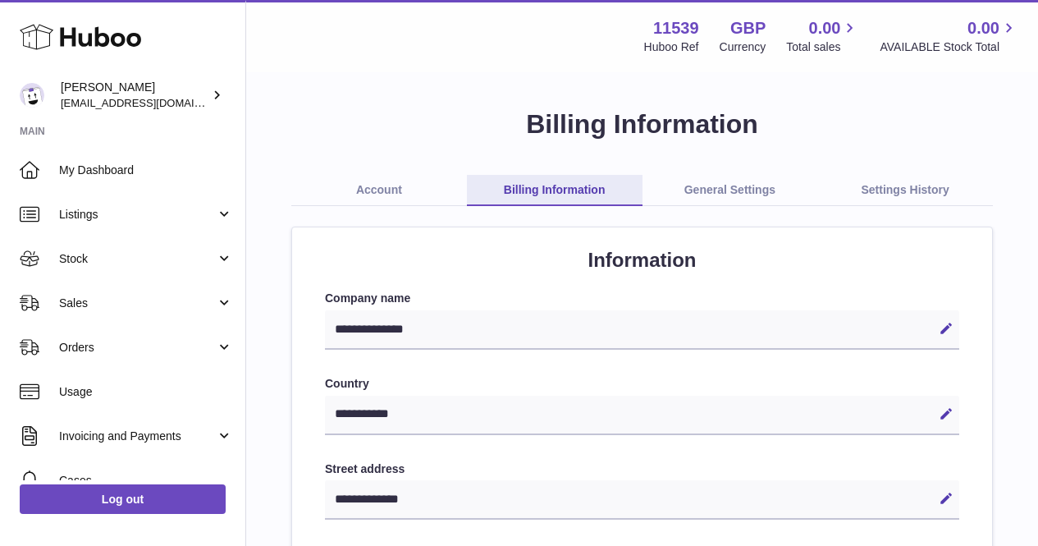
select select "**"
click at [680, 194] on link "General Settings" at bounding box center [730, 190] width 176 height 31
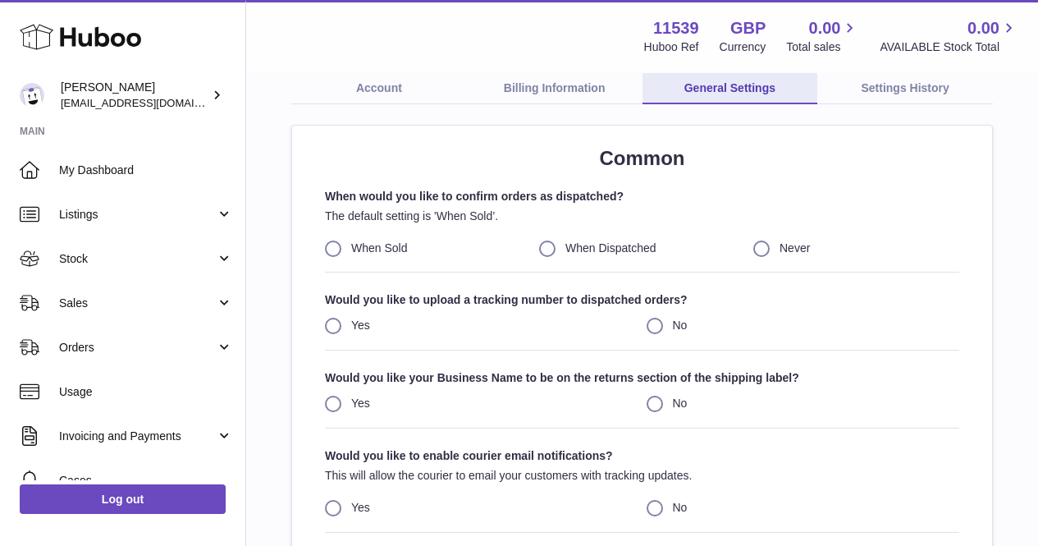
scroll to position [82, 0]
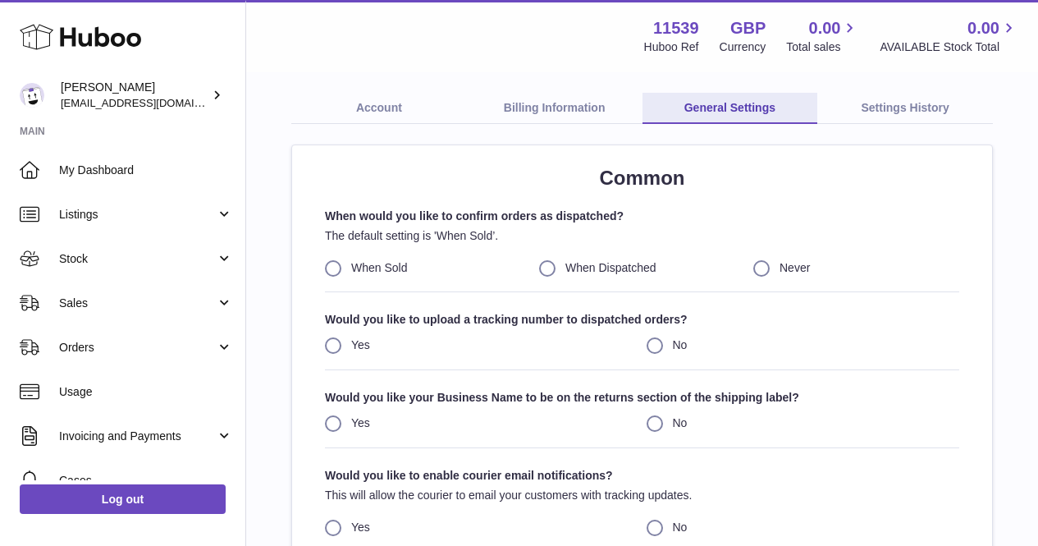
click at [397, 107] on link "Account" at bounding box center [379, 108] width 176 height 31
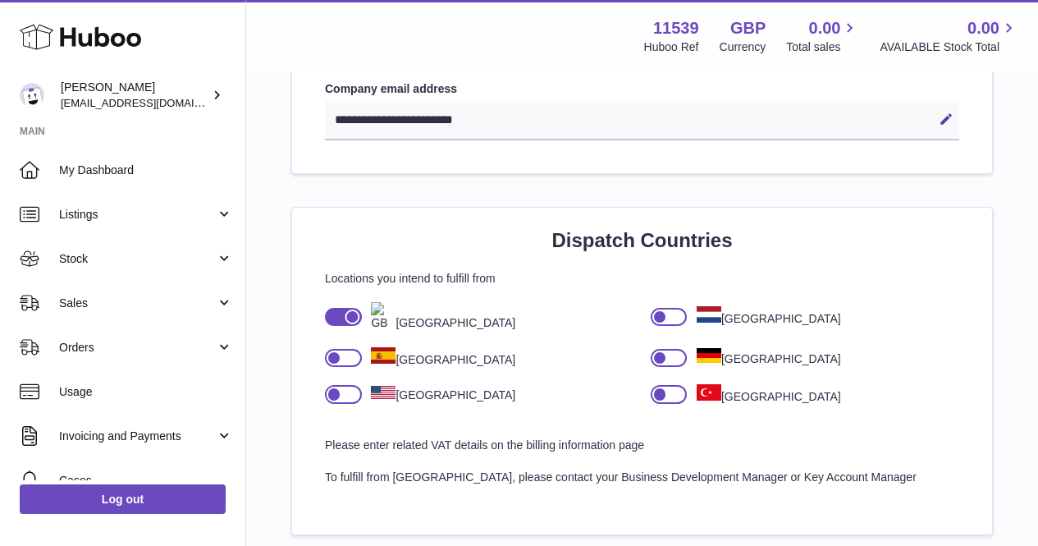
scroll to position [1067, 0]
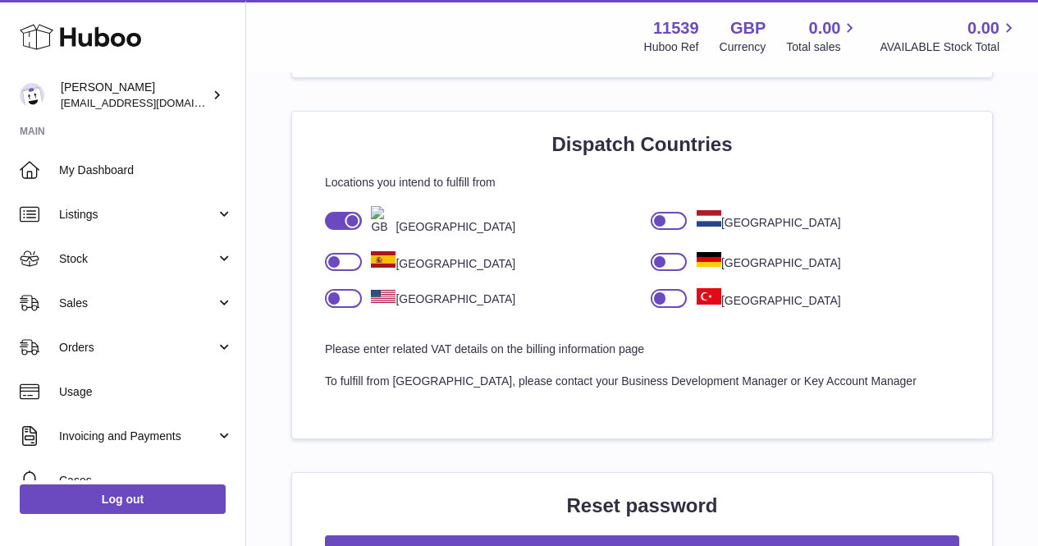
click at [344, 300] on div at bounding box center [343, 298] width 37 height 18
click at [303, 298] on div "Dispatch Countries Locations you intend to fulfill from United Kingdom Netherla…" at bounding box center [642, 275] width 700 height 327
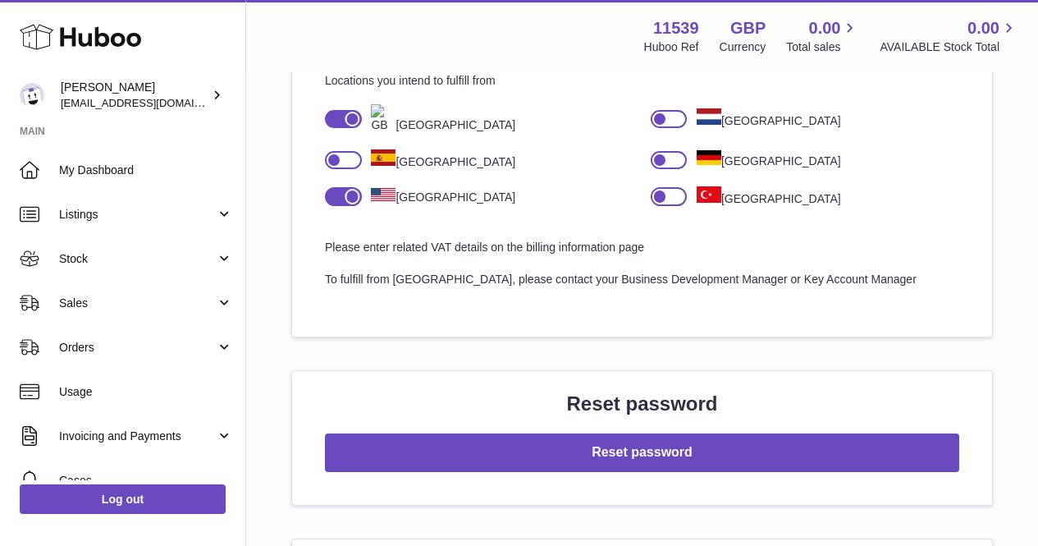
scroll to position [1149, 0]
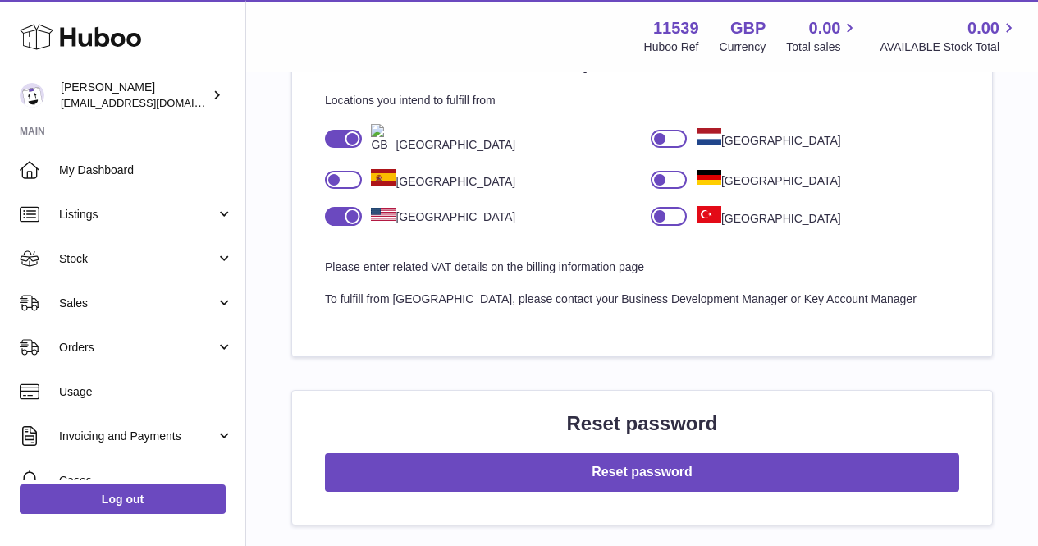
click at [334, 216] on div at bounding box center [343, 216] width 37 height 18
click at [306, 226] on div "Dispatch Countries Locations you intend to fulfill from United Kingdom Netherla…" at bounding box center [642, 193] width 700 height 327
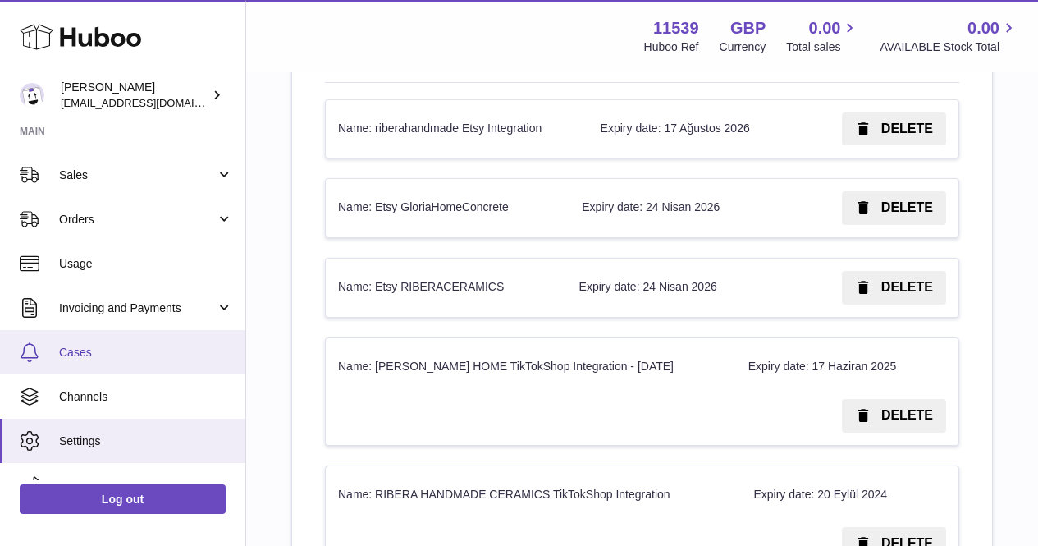
scroll to position [155, 0]
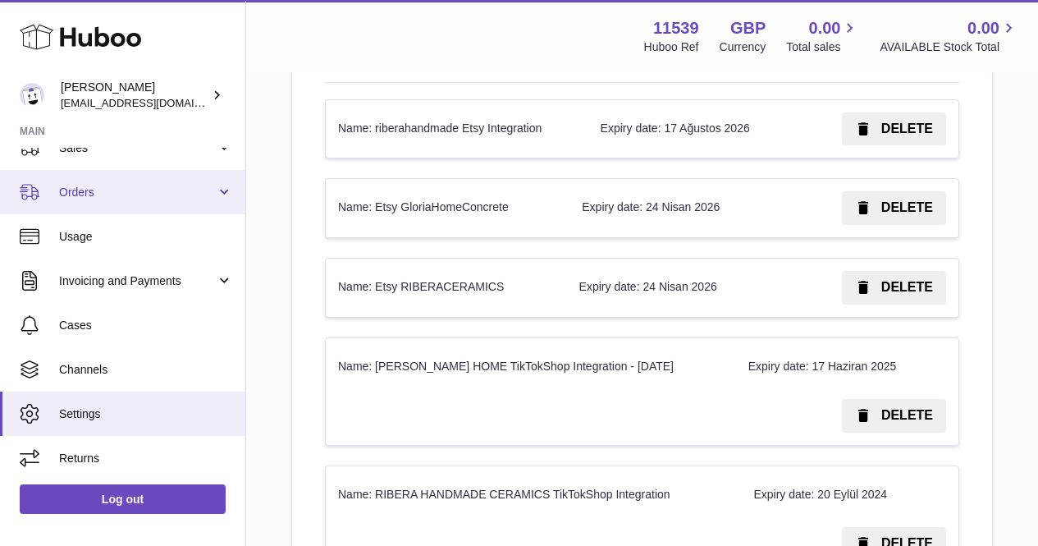
click at [157, 192] on span "Orders" at bounding box center [137, 193] width 157 height 16
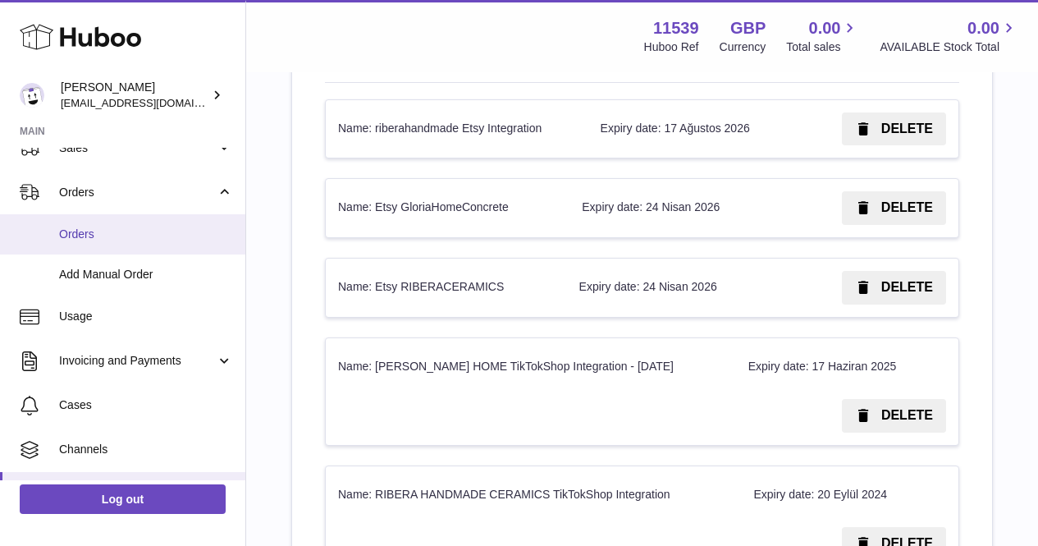
click at [157, 253] on link "Orders" at bounding box center [122, 234] width 245 height 40
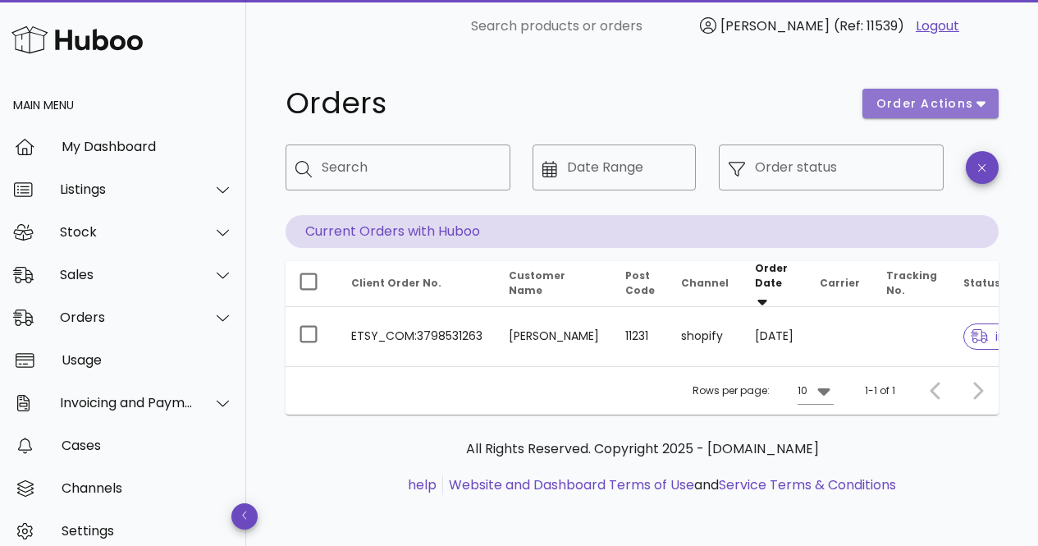
click at [985, 117] on button "order actions" at bounding box center [930, 104] width 136 height 30
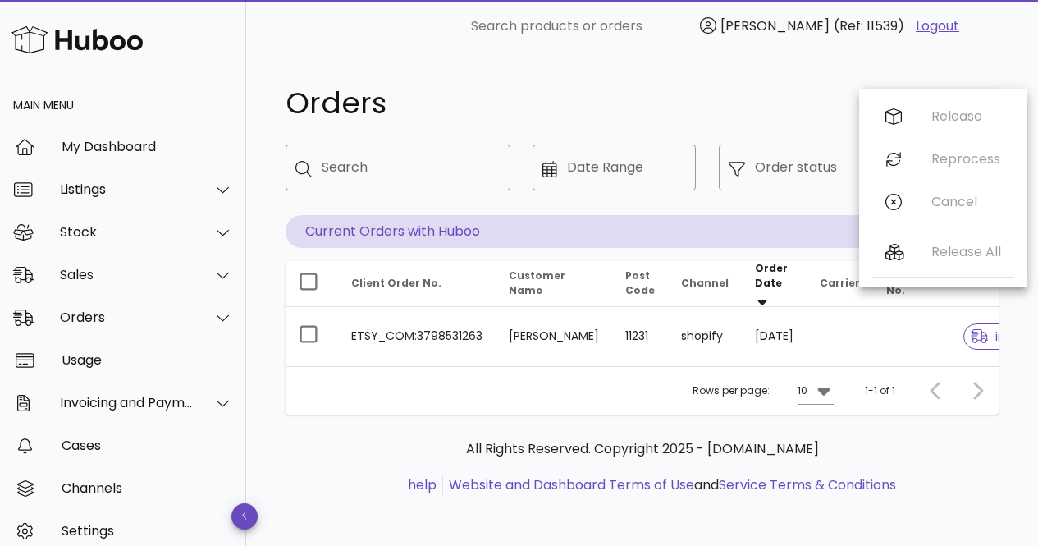
click at [793, 101] on h1 "Orders" at bounding box center [564, 104] width 557 height 30
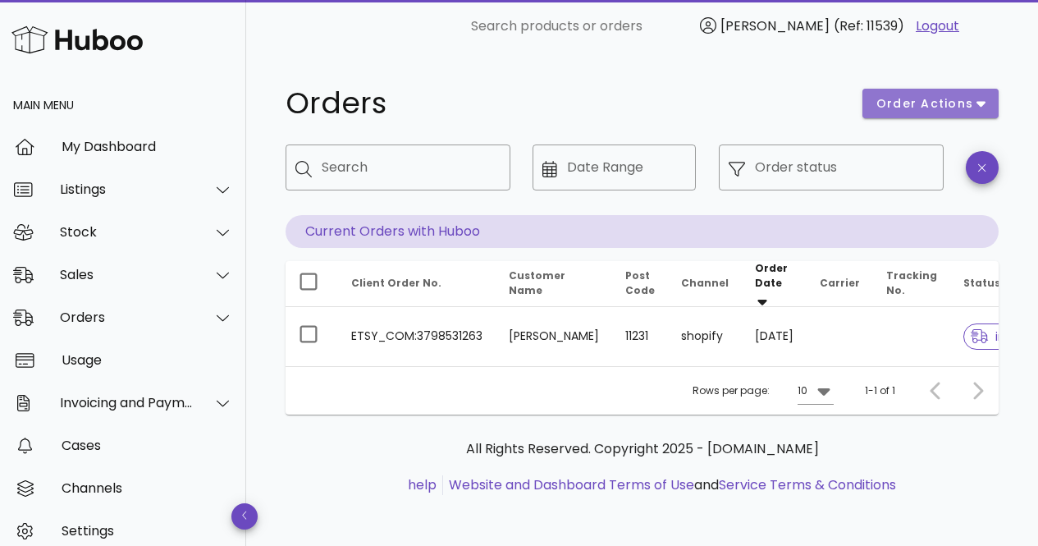
click at [906, 101] on button "order actions" at bounding box center [930, 104] width 136 height 30
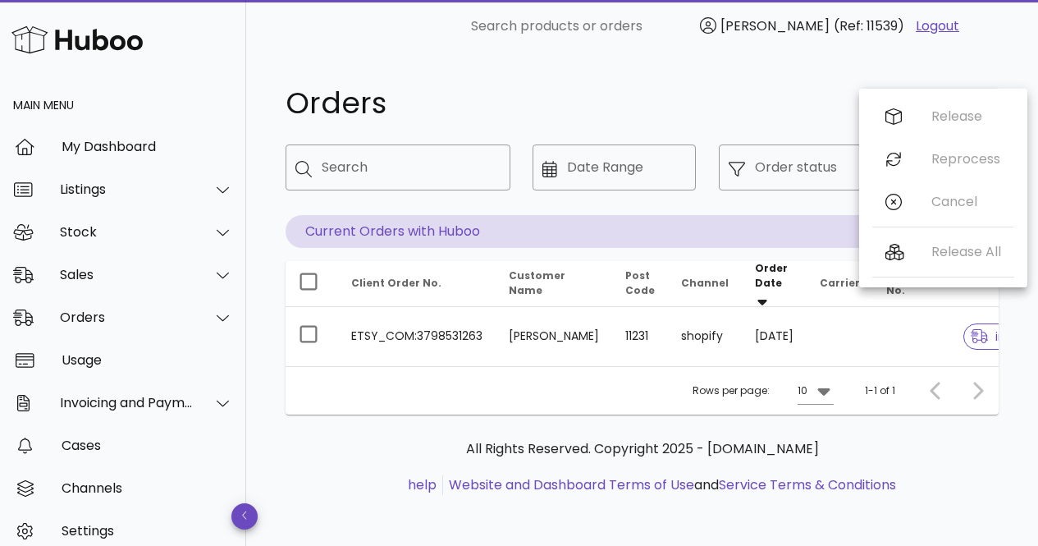
click at [898, 98] on div "Release Reprocess Cancel" at bounding box center [942, 162] width 141 height 135
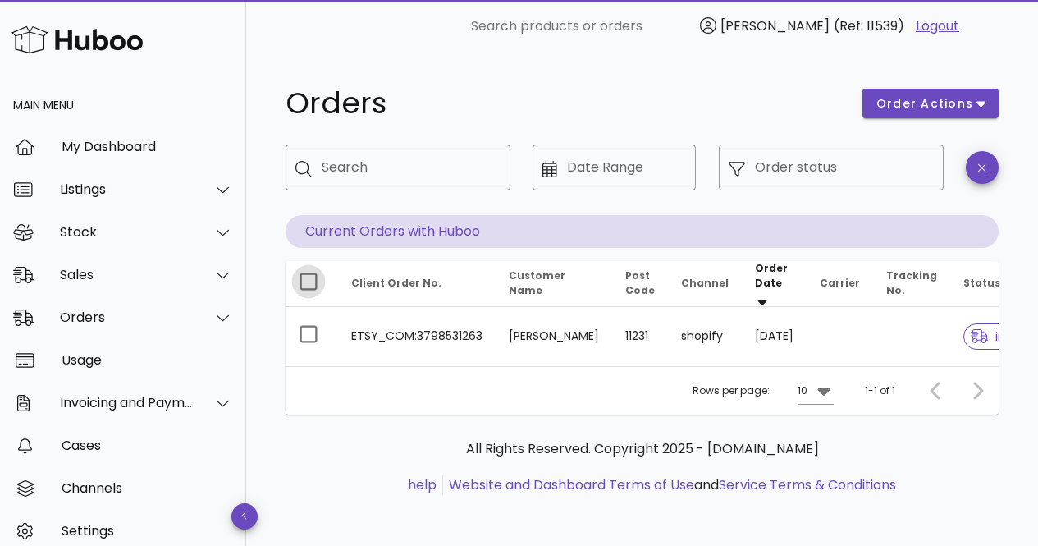
click at [308, 275] on div at bounding box center [309, 281] width 28 height 28
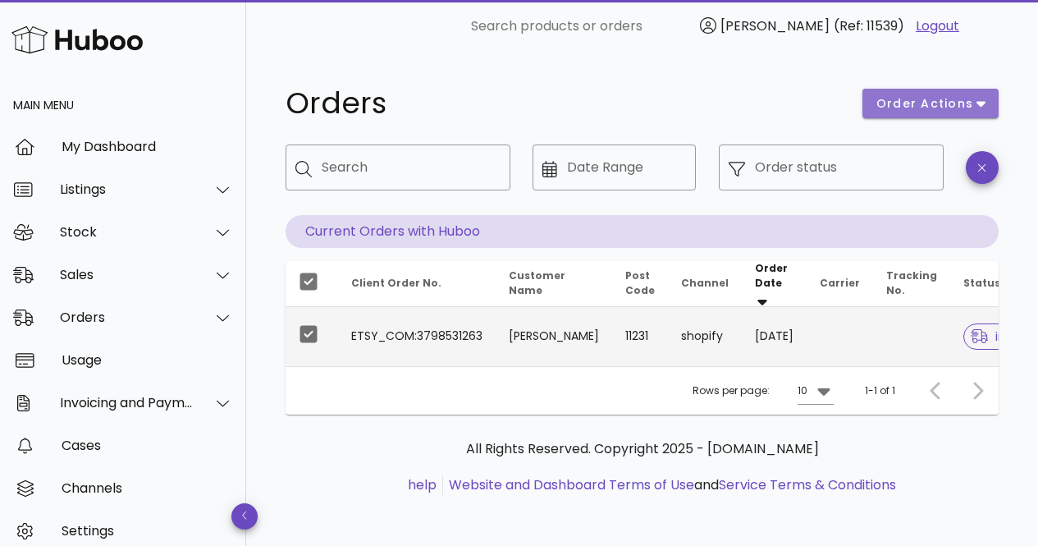
click at [910, 110] on span "order actions" at bounding box center [924, 103] width 98 height 17
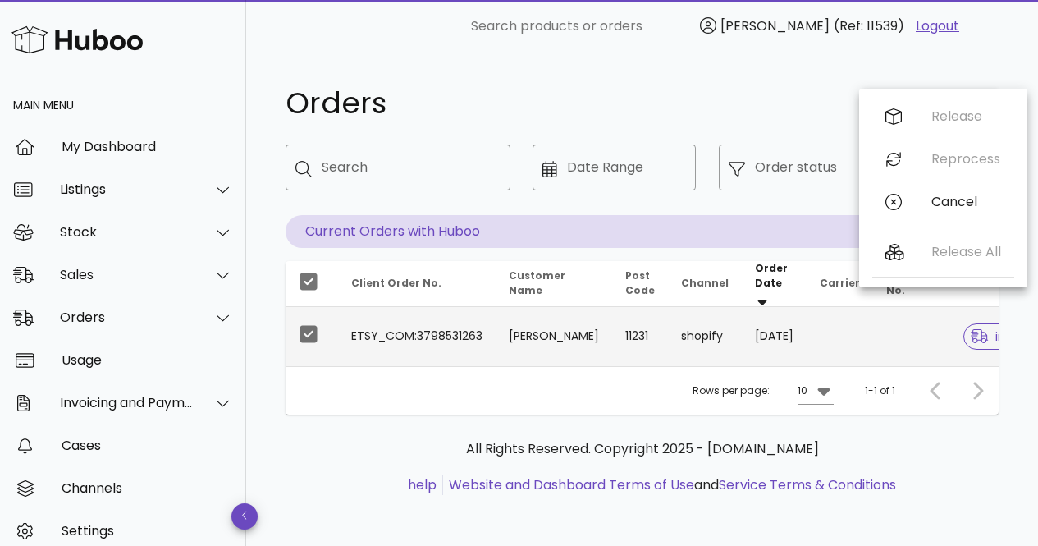
click at [734, 103] on h1 "Orders" at bounding box center [564, 104] width 557 height 30
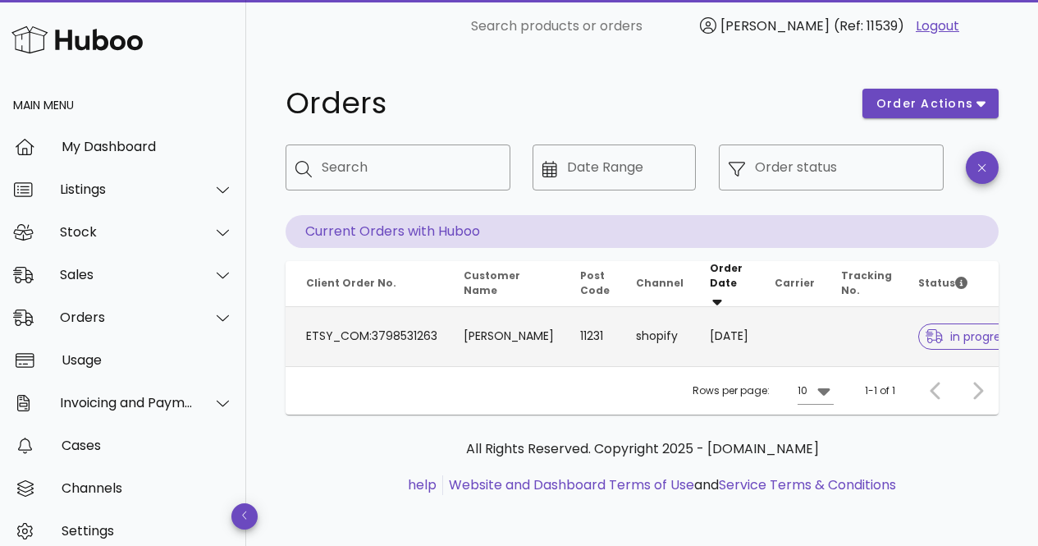
scroll to position [0, 47]
click at [503, 317] on td "Antoine Maurel" at bounding box center [507, 336] width 117 height 59
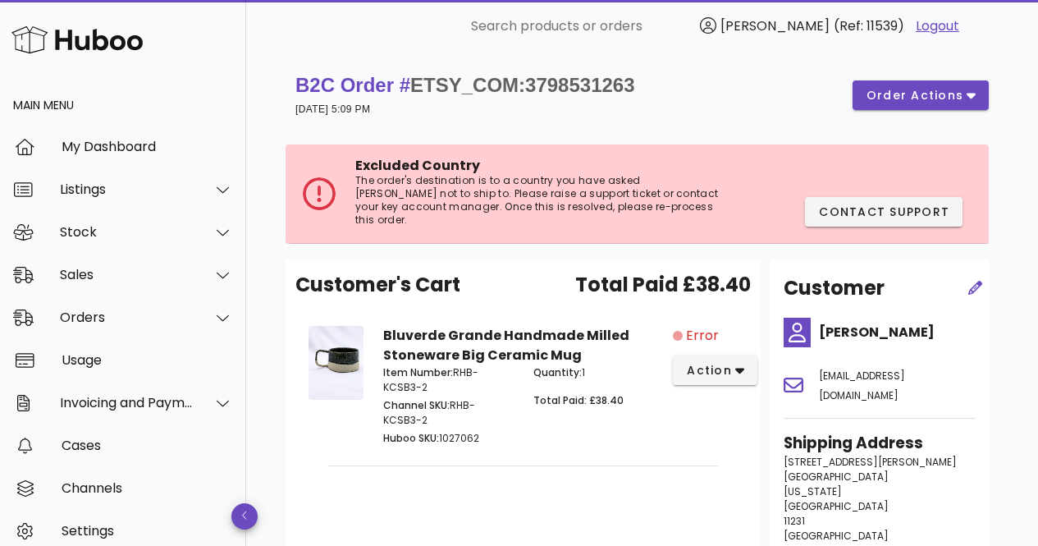
click at [695, 326] on span "Error" at bounding box center [702, 336] width 33 height 20
click at [172, 198] on div "Listings" at bounding box center [123, 189] width 246 height 43
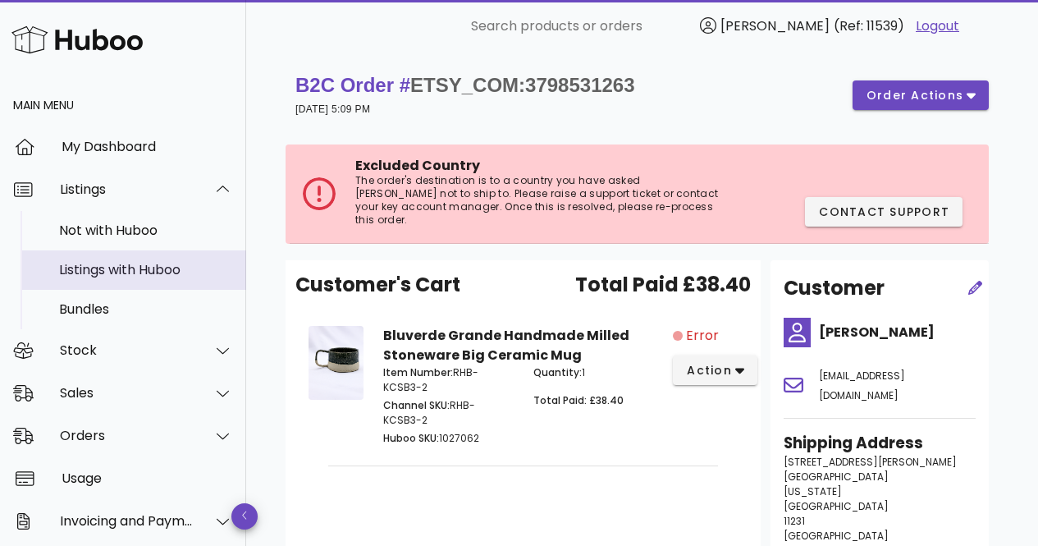
click at [166, 265] on div "Listings with Huboo" at bounding box center [146, 270] width 174 height 16
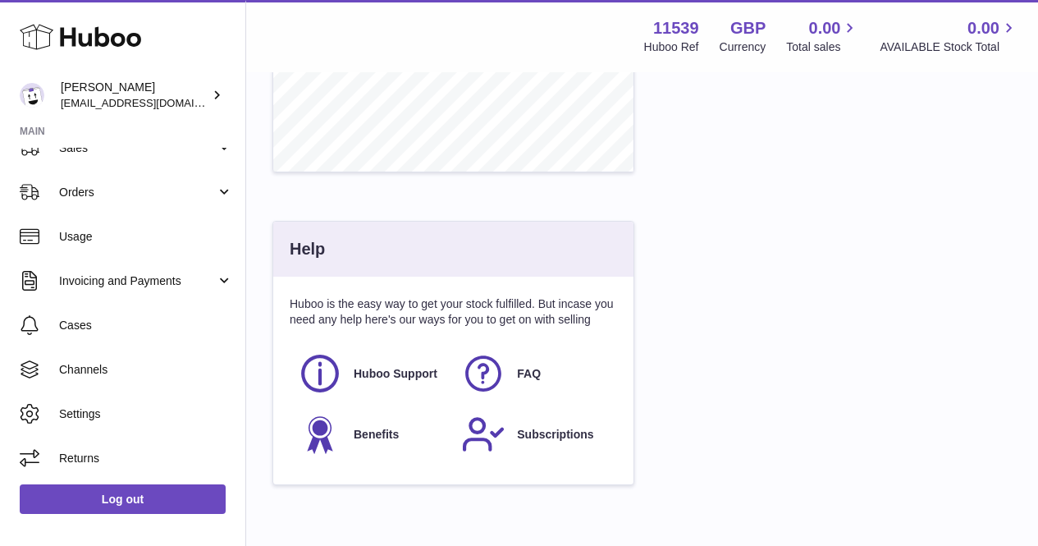
scroll to position [821, 0]
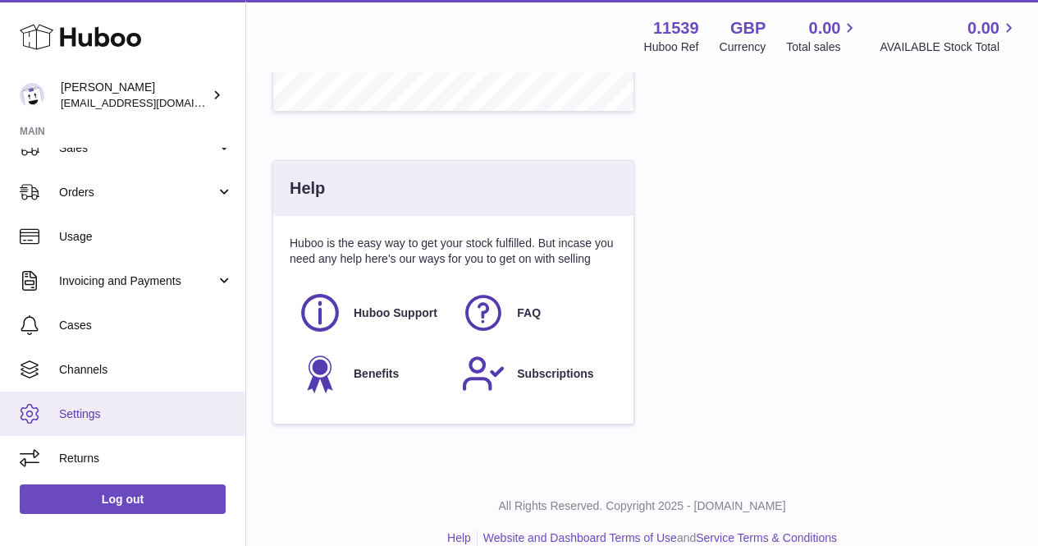
click at [177, 412] on span "Settings" at bounding box center [146, 414] width 174 height 16
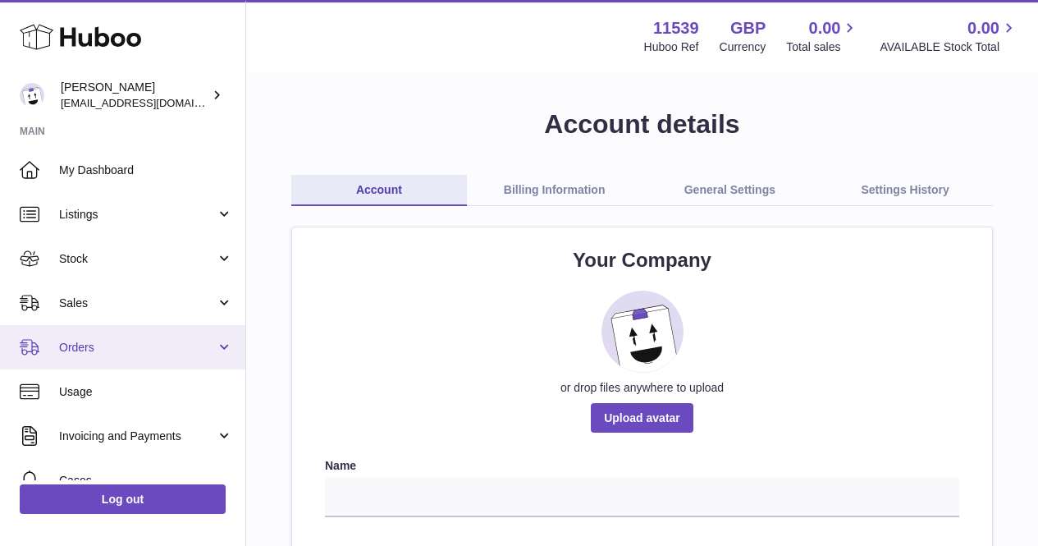
click at [127, 346] on span "Orders" at bounding box center [137, 348] width 157 height 16
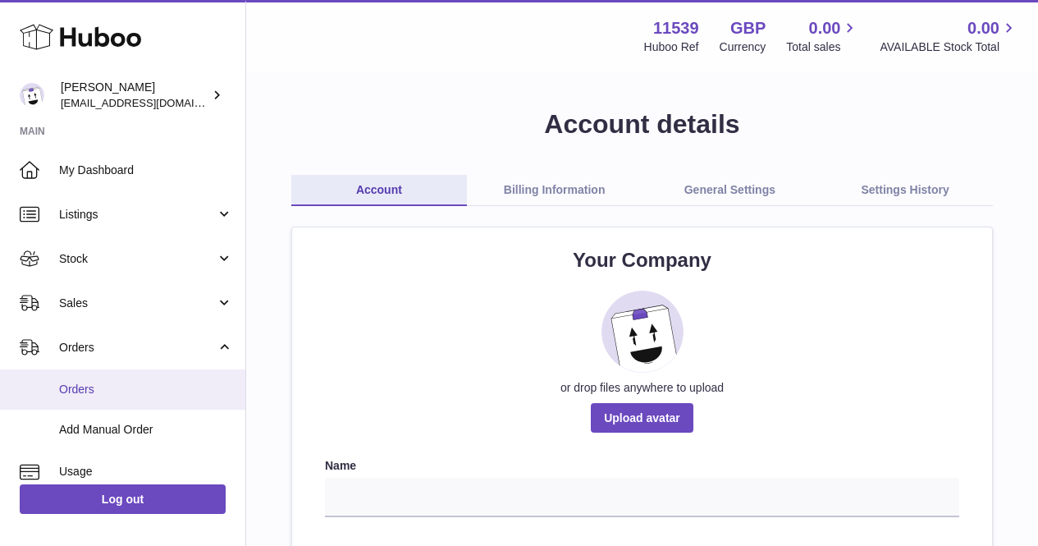
click at [131, 383] on span "Orders" at bounding box center [146, 390] width 174 height 16
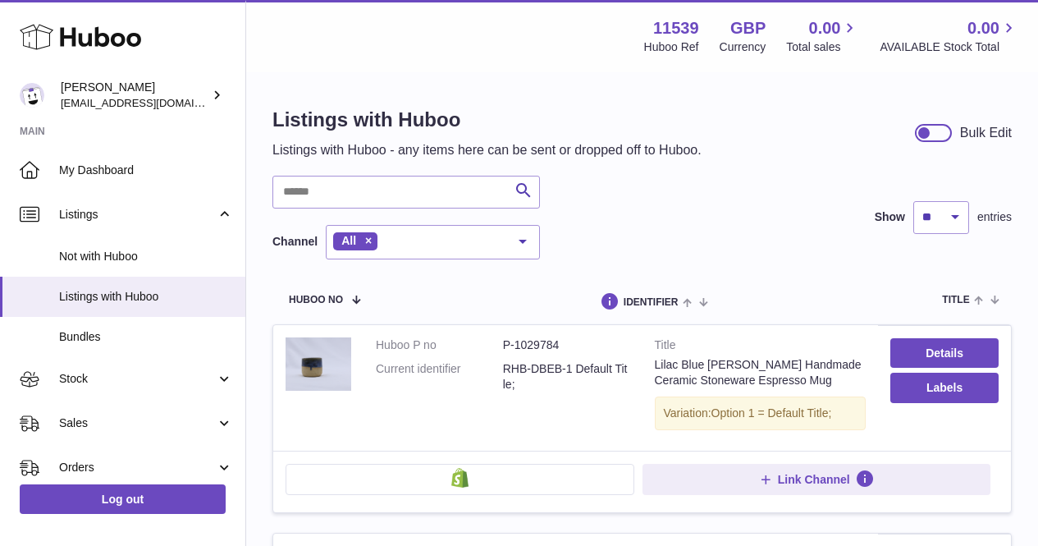
click at [661, 184] on div "Search Channel All All eBay Amazon Shopify Woocommerce Etsy No elements found. …" at bounding box center [641, 218] width 739 height 84
click at [432, 185] on input "text" at bounding box center [405, 192] width 267 height 33
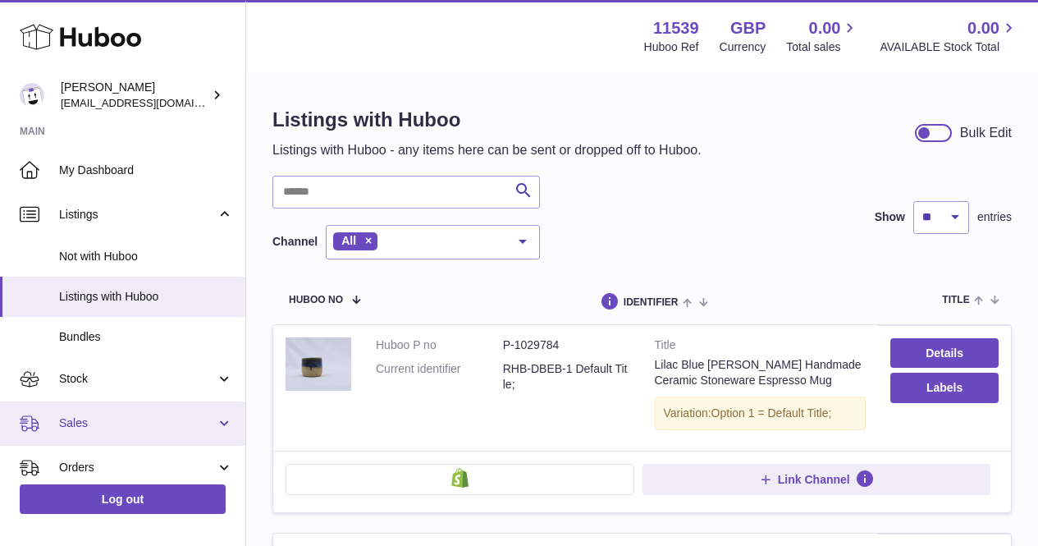
click at [146, 422] on span "Sales" at bounding box center [137, 423] width 157 height 16
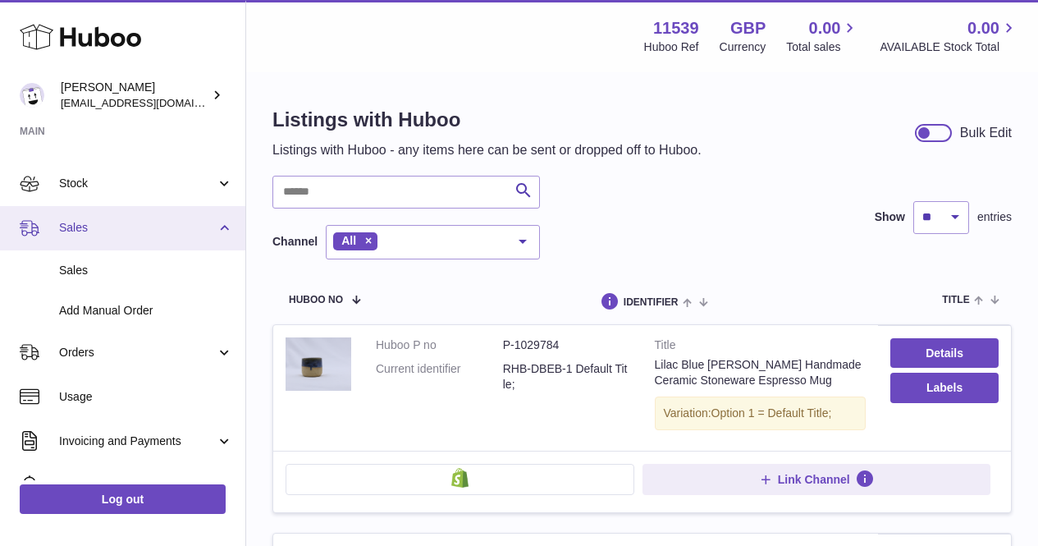
scroll to position [191, 0]
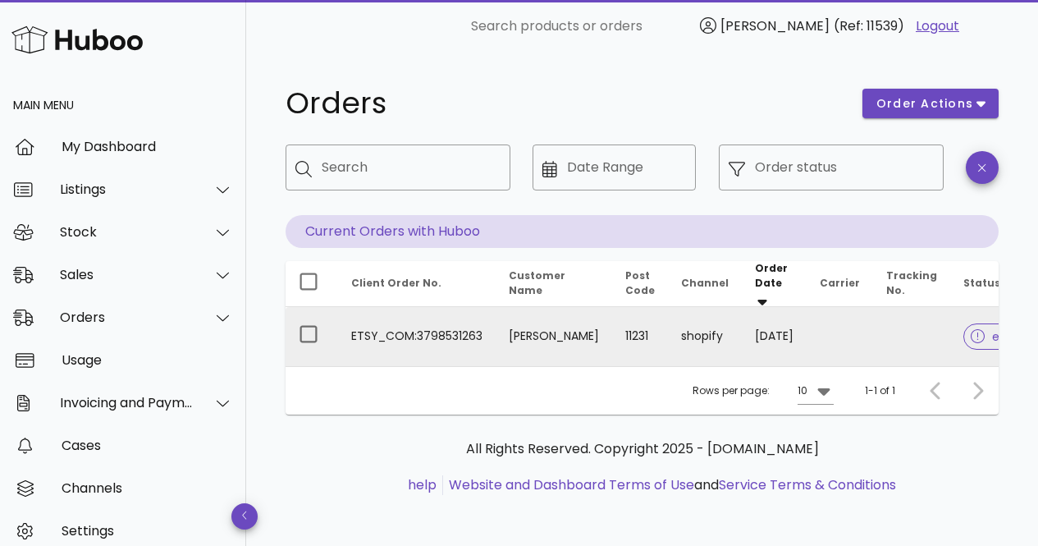
click at [507, 326] on td "[PERSON_NAME]" at bounding box center [554, 336] width 117 height 59
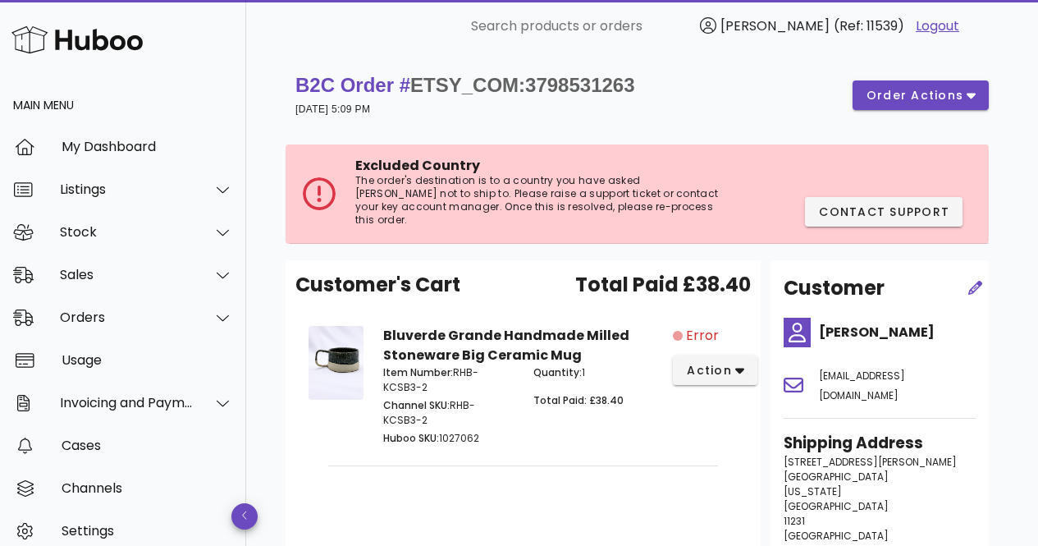
drag, startPoint x: 455, startPoint y: 363, endPoint x: 463, endPoint y: 369, distance: 9.4
click at [463, 369] on p "Item Number: RHB-KCSB3-2" at bounding box center [448, 380] width 130 height 30
copy p "RHB-KCSB3-2"
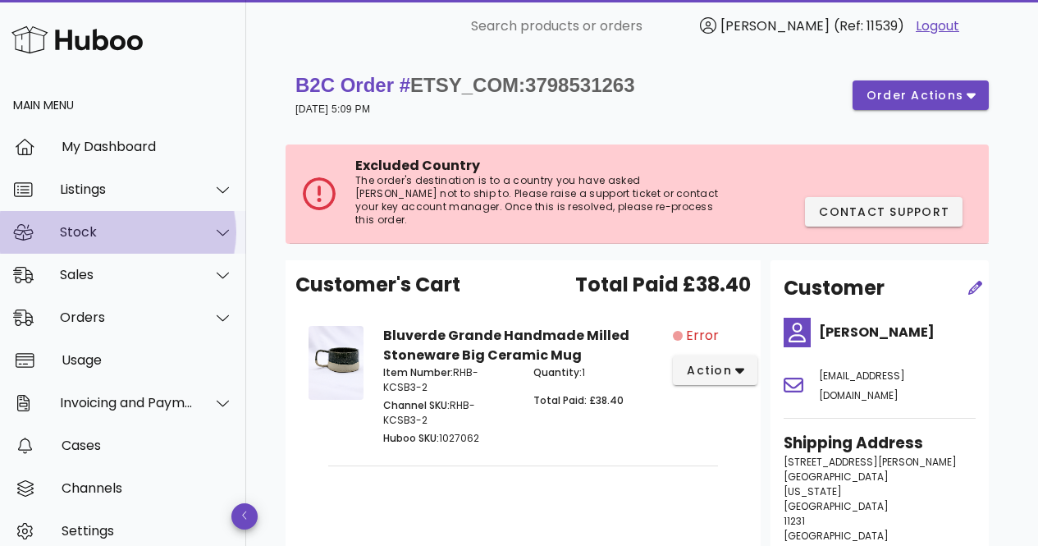
click at [168, 231] on div "Stock" at bounding box center [127, 232] width 134 height 16
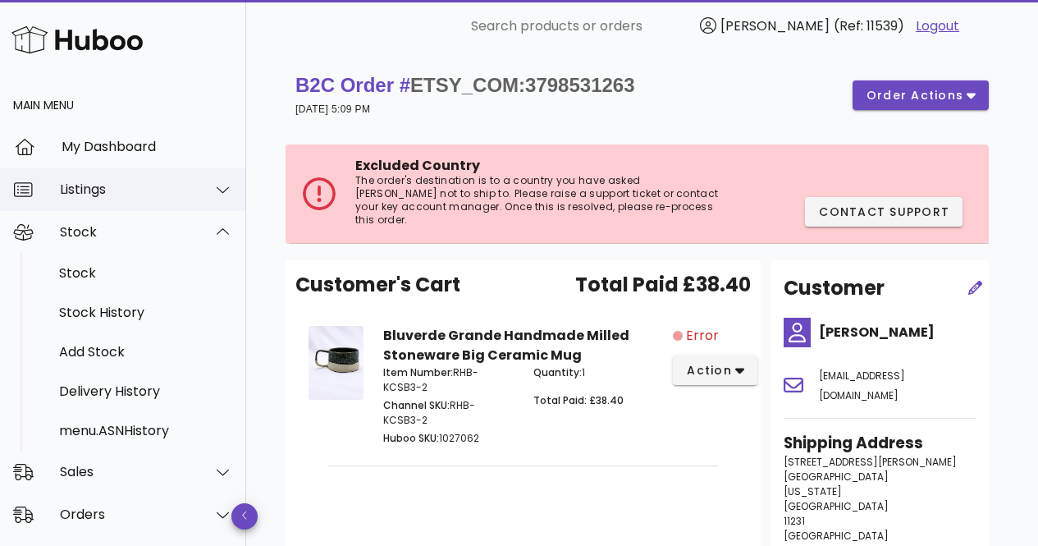
click at [136, 187] on div "Listings" at bounding box center [127, 189] width 134 height 16
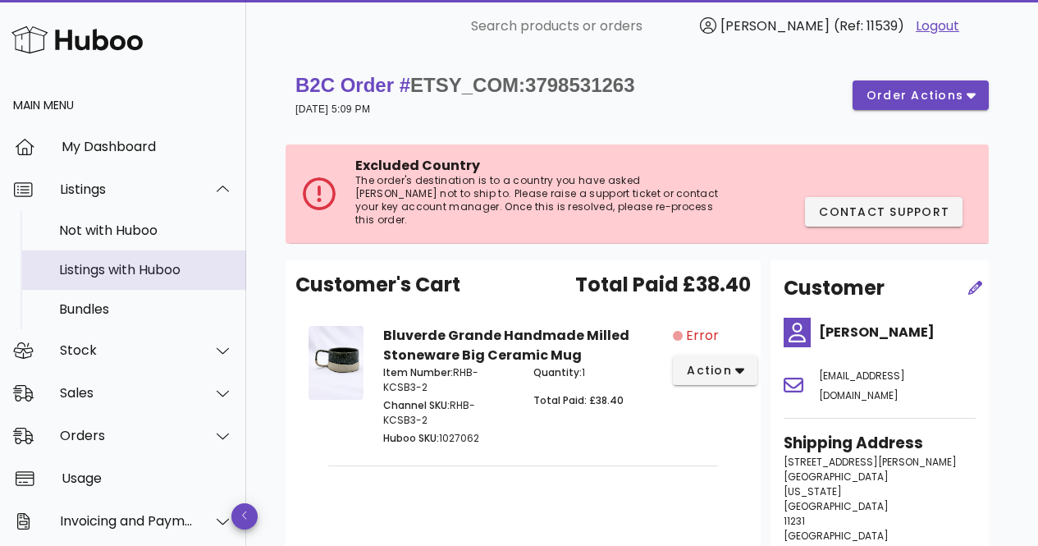
click at [133, 268] on div "Listings with Huboo" at bounding box center [146, 270] width 174 height 16
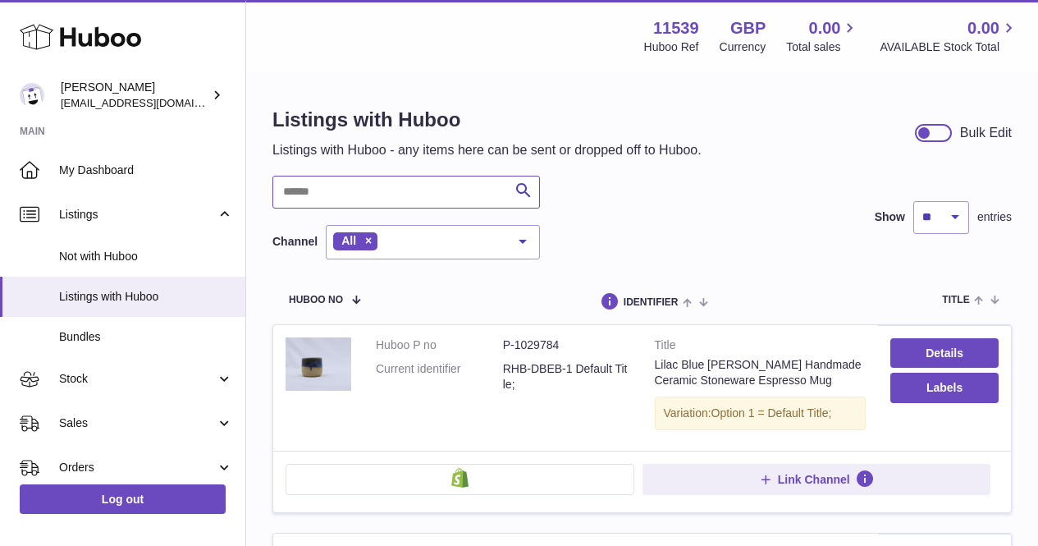
click at [382, 192] on input "text" at bounding box center [405, 192] width 267 height 33
paste input "**********"
type input "**********"
click at [501, 127] on h1 "Listings with Huboo" at bounding box center [486, 120] width 429 height 26
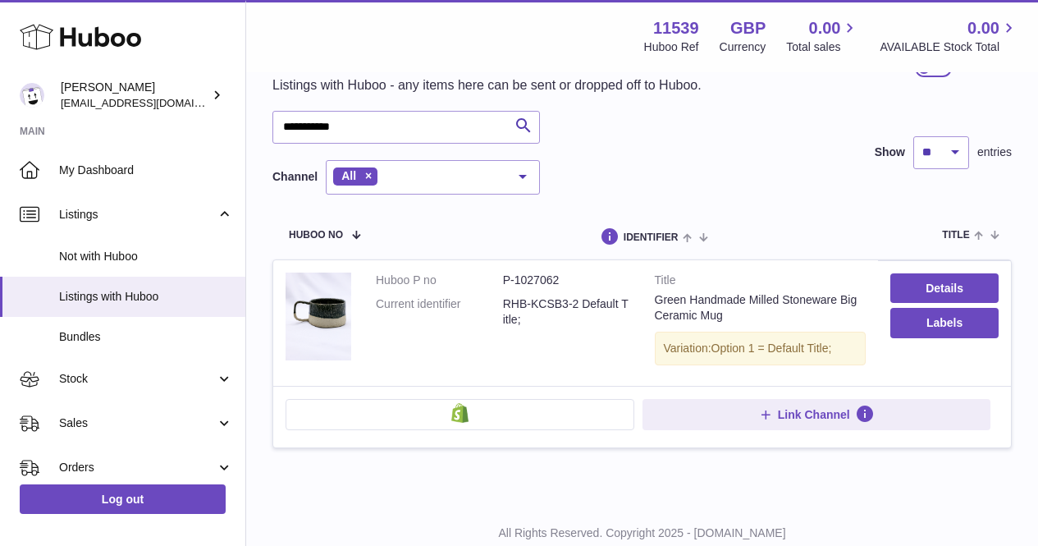
scroll to position [82, 0]
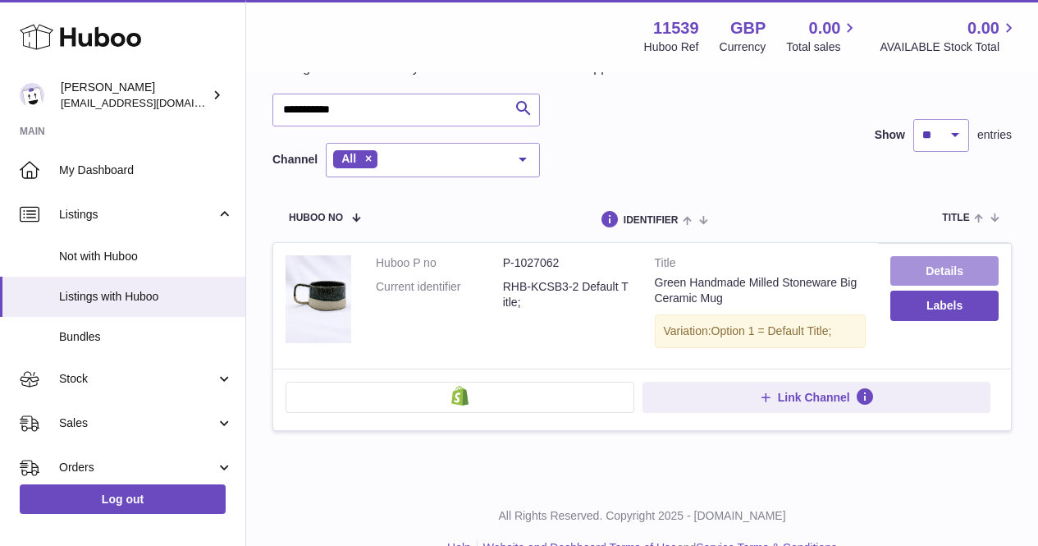
click at [903, 275] on link "Details" at bounding box center [944, 271] width 108 height 30
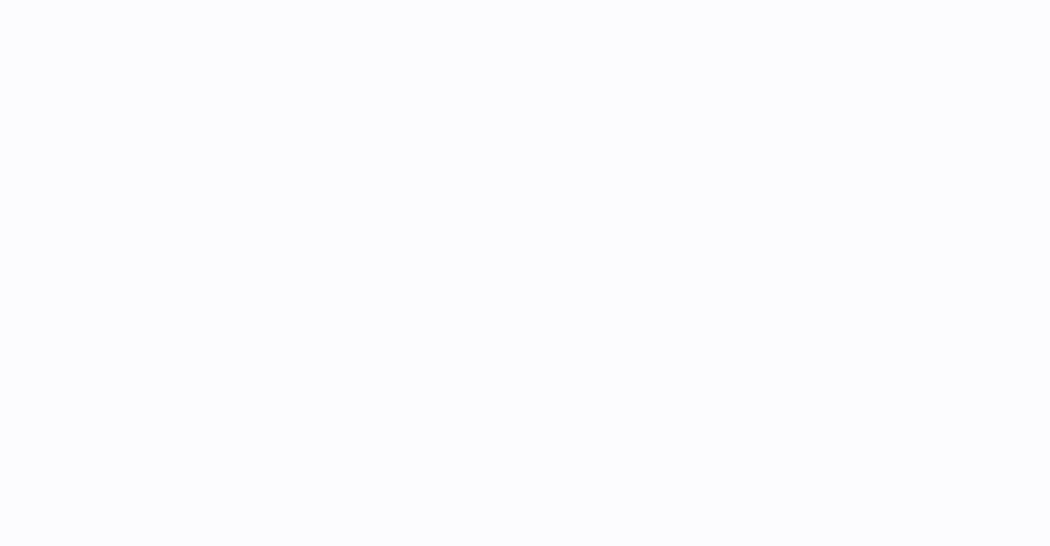
select select
select select "****"
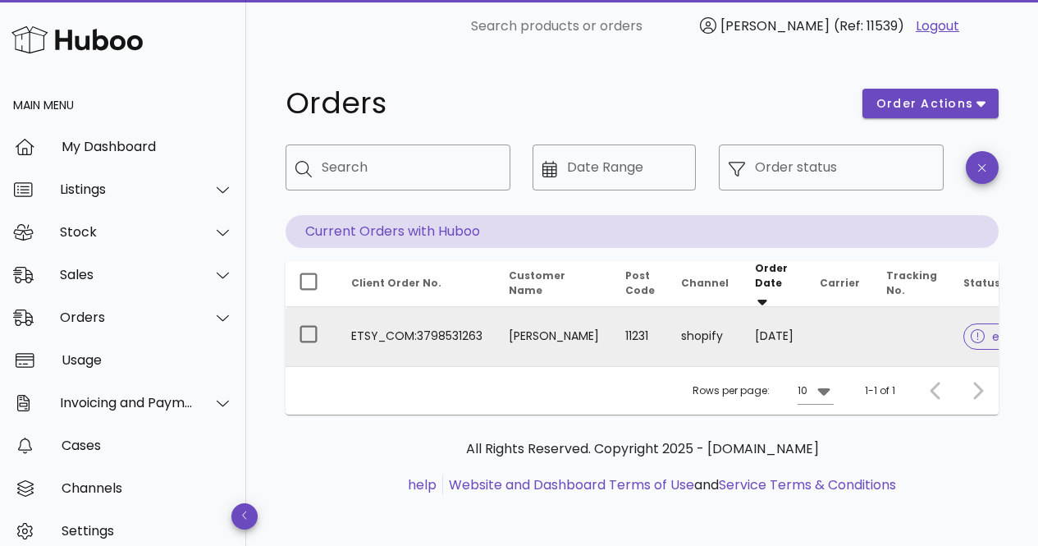
click at [393, 333] on td "ETSY_COM:3798531263" at bounding box center [417, 336] width 158 height 59
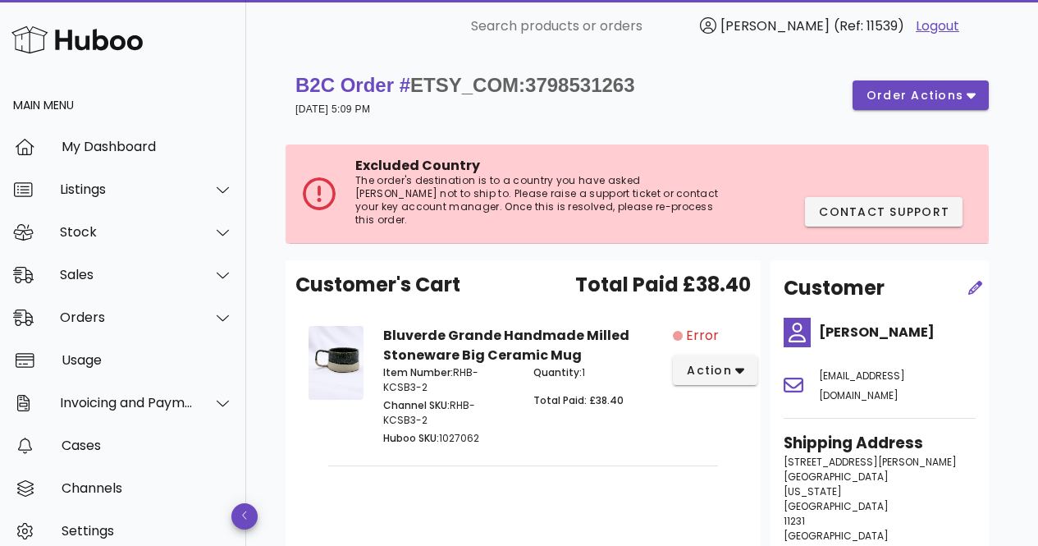
click at [270, 192] on div "B2C Order # ETSY_COM:3798531263 [DATE] 5:09 PM order actions Excluded Country T…" at bounding box center [642, 441] width 792 height 776
click at [869, 203] on span "Contact Support" at bounding box center [883, 211] width 131 height 17
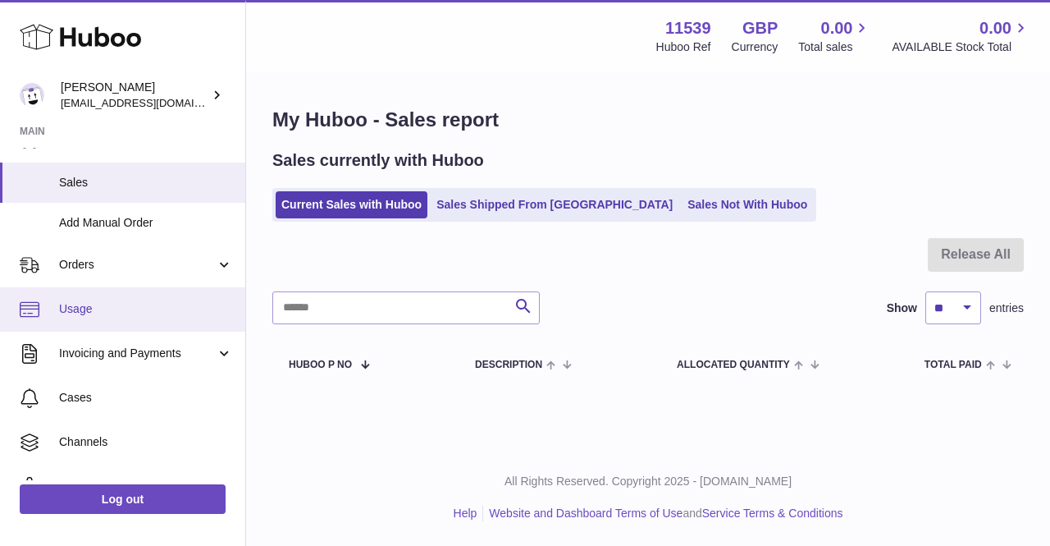
scroll to position [164, 0]
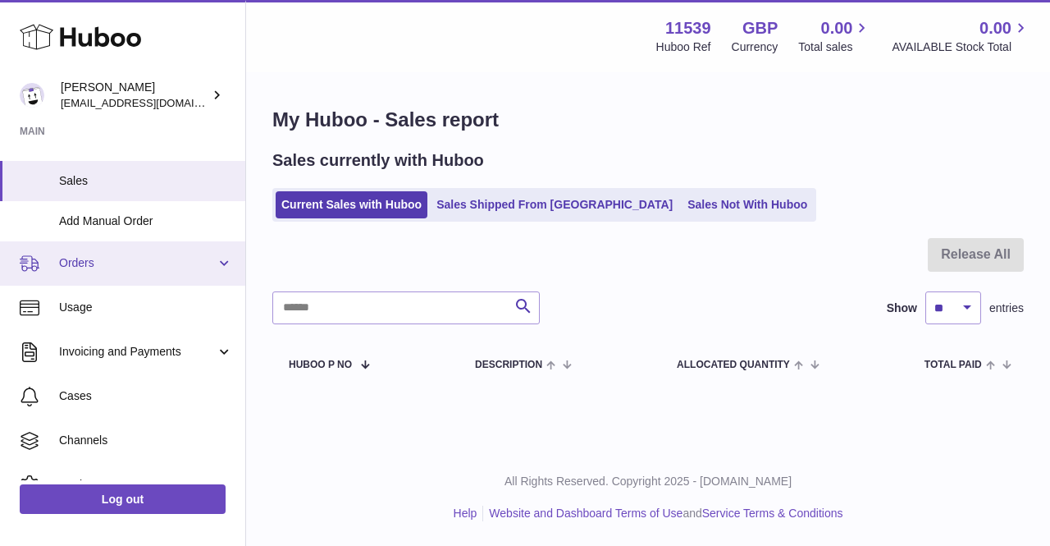
click at [102, 277] on link "Orders" at bounding box center [122, 263] width 245 height 44
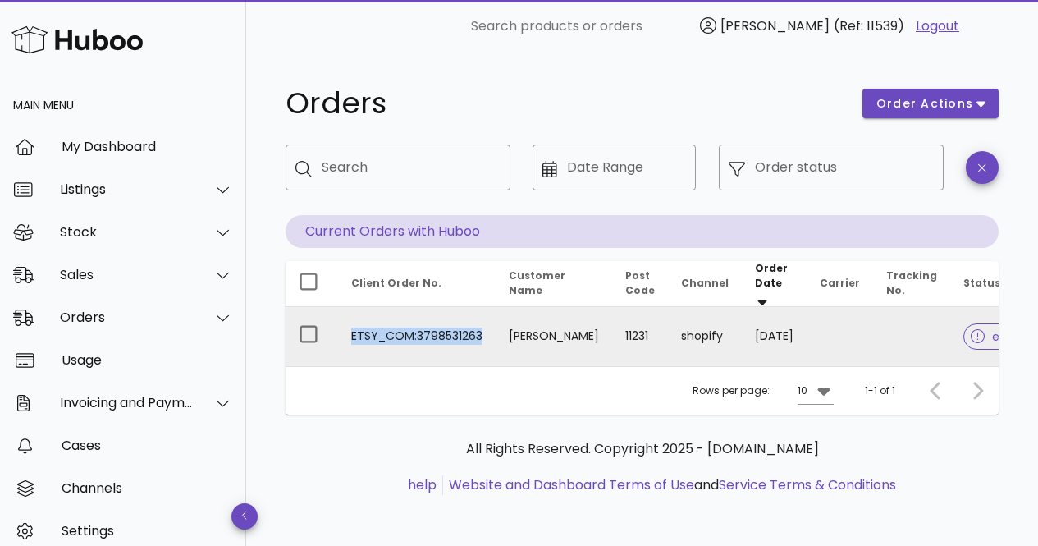
drag, startPoint x: 485, startPoint y: 332, endPoint x: 354, endPoint y: 334, distance: 131.3
click at [354, 334] on td "ETSY_COM:3798531263" at bounding box center [417, 336] width 158 height 59
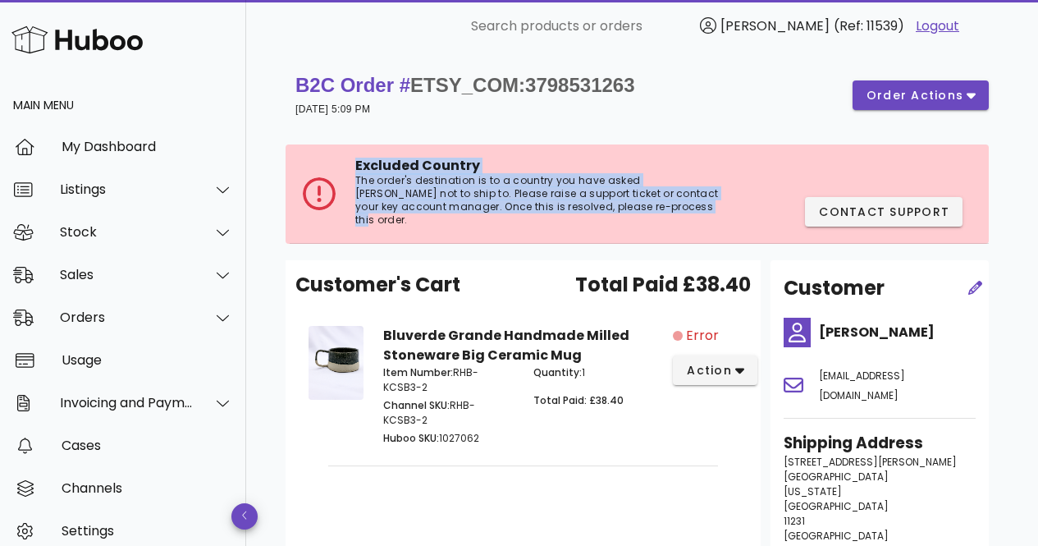
drag, startPoint x: 638, startPoint y: 208, endPoint x: 356, endPoint y: 167, distance: 284.3
click at [356, 167] on div "Excluded Country The order's destination is to a country you have asked [PERSON…" at bounding box center [539, 194] width 369 height 72
copy div "Excluded Country The order's destination is to a country you have asked [PERSON…"
